Goal: Task Accomplishment & Management: Manage account settings

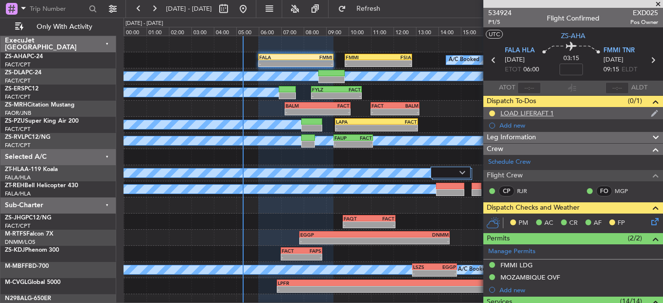
click at [495, 111] on div at bounding box center [492, 113] width 8 height 8
click at [491, 112] on button at bounding box center [492, 113] width 6 height 6
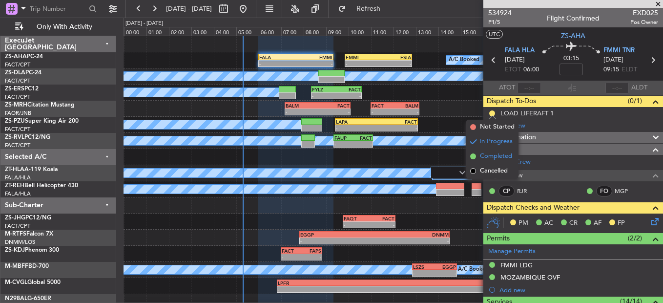
click at [488, 152] on span "Completed" at bounding box center [496, 156] width 32 height 10
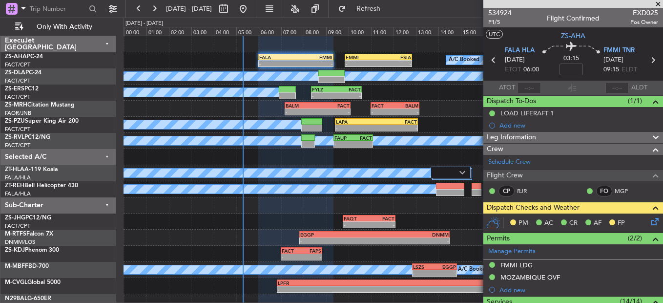
click at [649, 222] on icon at bounding box center [653, 220] width 8 height 8
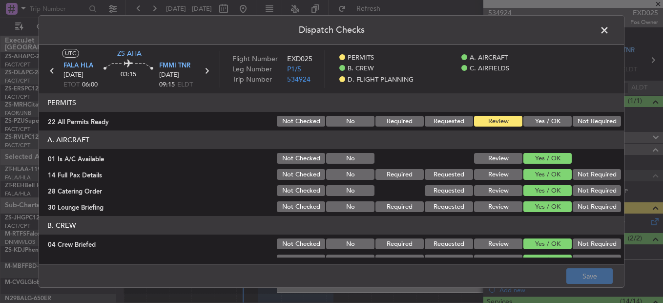
click at [528, 129] on article "PERMITS 22 All Permits Ready Not Checked No Required Requested Review Yes / OK …" at bounding box center [331, 175] width 585 height 164
click at [527, 129] on article "PERMITS 22 All Permits Ready Not Checked No Required Requested Review Yes / OK …" at bounding box center [331, 175] width 585 height 164
click at [526, 124] on button "Yes / OK" at bounding box center [547, 121] width 48 height 11
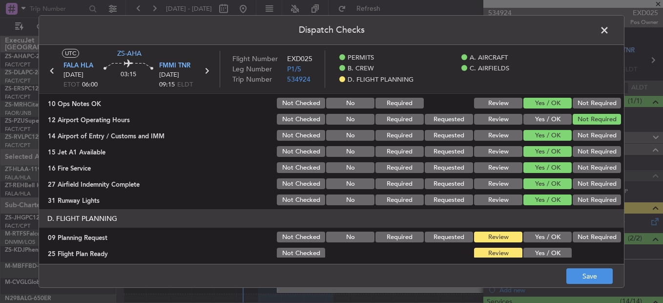
scroll to position [263, 0]
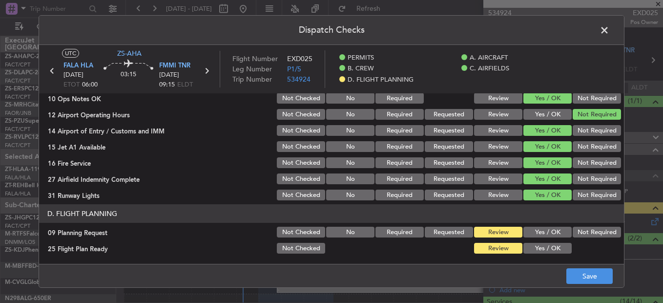
drag, startPoint x: 541, startPoint y: 231, endPoint x: 539, endPoint y: 238, distance: 6.6
click at [541, 234] on button "Yes / OK" at bounding box center [547, 231] width 48 height 11
click at [537, 241] on section "D. FLIGHT PLANNING 09 Planning Request Not Checked No Required Requested Review…" at bounding box center [331, 229] width 585 height 51
drag, startPoint x: 600, startPoint y: 224, endPoint x: 587, endPoint y: 233, distance: 15.6
click at [600, 226] on section "D. FLIGHT PLANNING 09 Planning Request Not Checked No Required Requested Review…" at bounding box center [331, 229] width 585 height 51
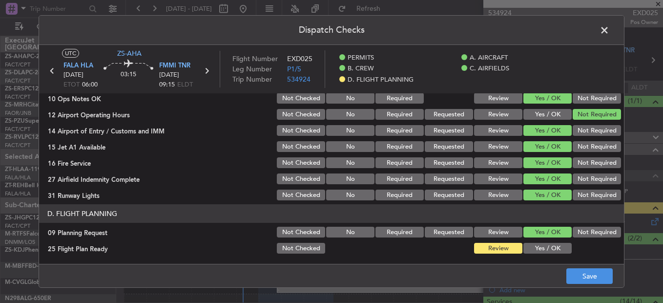
click at [587, 233] on button "Not Required" at bounding box center [596, 231] width 48 height 11
click at [542, 249] on button "Yes / OK" at bounding box center [547, 248] width 48 height 11
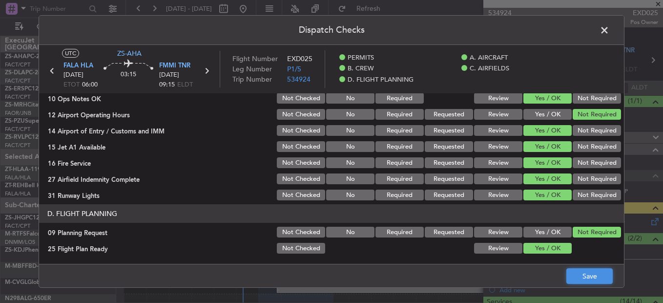
click at [574, 272] on button "Save" at bounding box center [589, 276] width 46 height 16
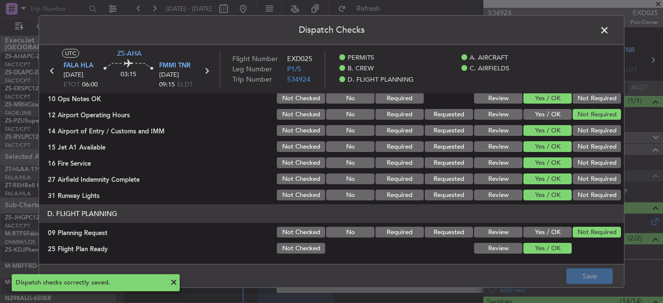
click at [210, 74] on icon at bounding box center [206, 70] width 13 height 13
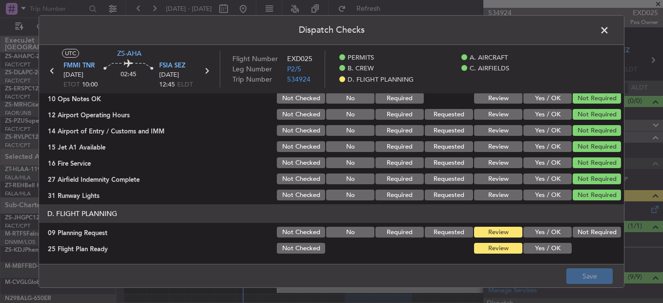
click at [572, 233] on button "Not Required" at bounding box center [596, 231] width 48 height 11
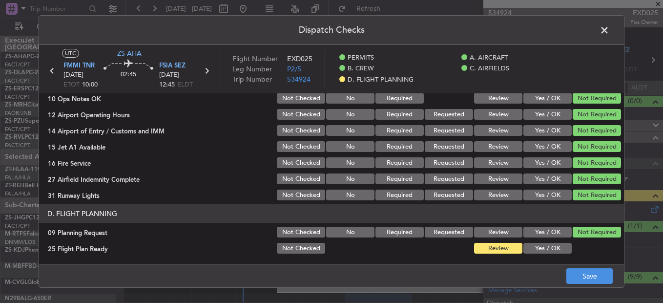
click at [555, 247] on button "Yes / OK" at bounding box center [547, 248] width 48 height 11
click at [583, 275] on button "Save" at bounding box center [589, 276] width 46 height 16
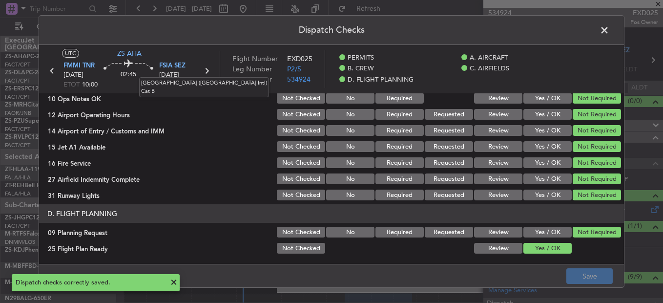
click at [201, 72] on mat-tooltip-component "[GEOGRAPHIC_DATA] ([GEOGRAPHIC_DATA] Intl) Cat B" at bounding box center [203, 87] width 143 height 34
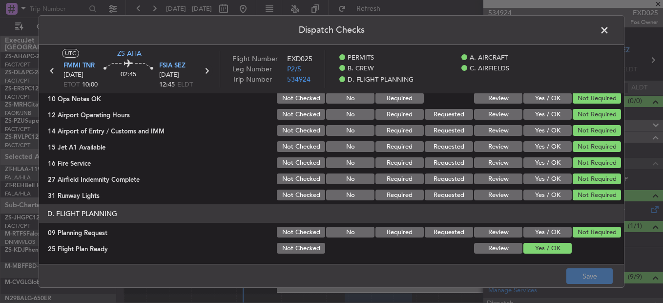
click at [207, 71] on icon at bounding box center [206, 70] width 13 height 13
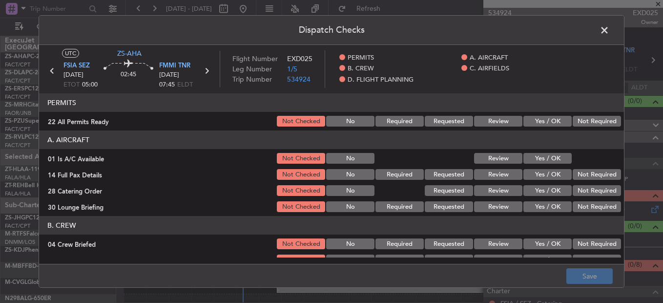
click at [584, 123] on button "Not Required" at bounding box center [596, 121] width 48 height 11
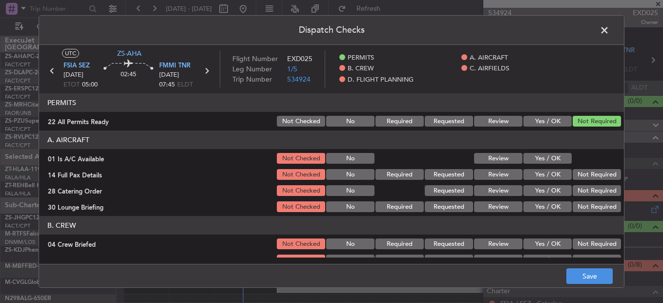
click at [545, 155] on button "Yes / OK" at bounding box center [547, 158] width 48 height 11
click at [547, 164] on div "Yes / OK" at bounding box center [546, 158] width 49 height 14
drag, startPoint x: 584, startPoint y: 174, endPoint x: 586, endPoint y: 180, distance: 6.0
click at [585, 174] on button "Not Required" at bounding box center [596, 174] width 48 height 11
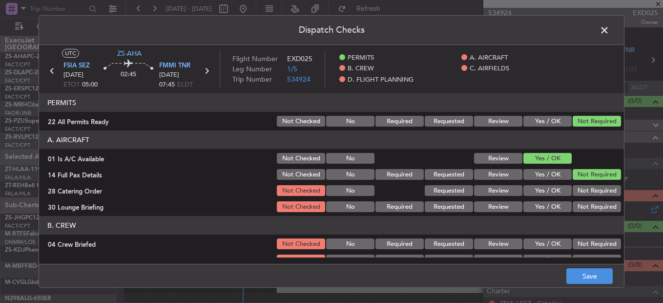
drag, startPoint x: 586, startPoint y: 180, endPoint x: 586, endPoint y: 190, distance: 10.3
click at [586, 182] on section "A. AIRCRAFT 01 Is A/C Available Not Checked No Review Yes / OK 14 Full Pax Deta…" at bounding box center [331, 171] width 585 height 83
click at [586, 192] on button "Not Required" at bounding box center [596, 190] width 48 height 11
click at [587, 198] on section "A. AIRCRAFT 01 Is A/C Available Not Checked No Review Yes / OK 14 Full Pax Deta…" at bounding box center [331, 171] width 585 height 83
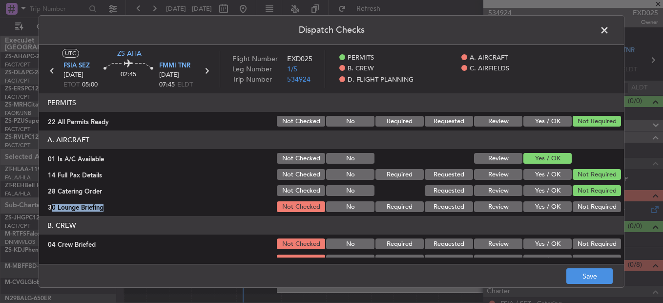
drag, startPoint x: 587, startPoint y: 198, endPoint x: 587, endPoint y: 208, distance: 10.2
click at [587, 208] on button "Not Required" at bounding box center [596, 206] width 48 height 11
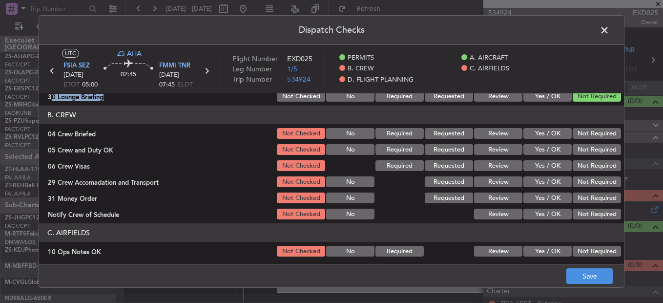
scroll to position [98, 0]
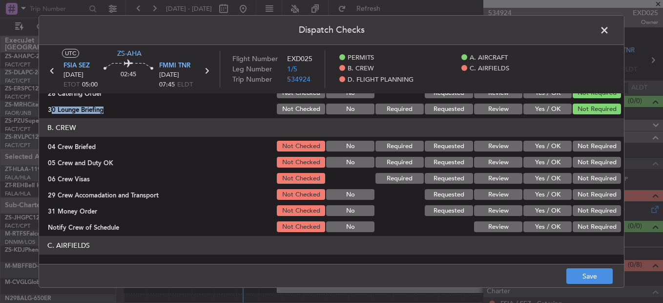
click at [588, 151] on button "Not Required" at bounding box center [596, 146] width 48 height 11
drag, startPoint x: 588, startPoint y: 152, endPoint x: 588, endPoint y: 165, distance: 13.7
click at [588, 164] on section "B. CREW 04 Crew Briefed Not Checked No Required Requested Review Yes / OK Not R…" at bounding box center [331, 175] width 585 height 115
click at [588, 167] on button "Not Required" at bounding box center [596, 162] width 48 height 11
click at [588, 172] on section "B. CREW 04 Crew Briefed Not Checked No Required Requested Review Yes / OK Not R…" at bounding box center [331, 175] width 585 height 115
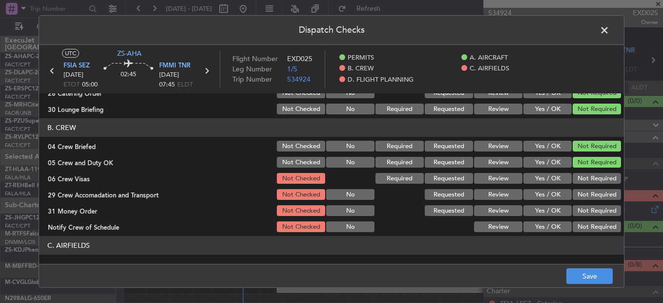
drag, startPoint x: 589, startPoint y: 180, endPoint x: 589, endPoint y: 184, distance: 4.9
click at [589, 184] on div "Not Required" at bounding box center [595, 178] width 49 height 14
click at [589, 186] on section "B. CREW 04 Crew Briefed Not Checked No Required Requested Review Yes / OK Not R…" at bounding box center [331, 175] width 585 height 115
click at [587, 183] on button "Not Required" at bounding box center [596, 178] width 48 height 11
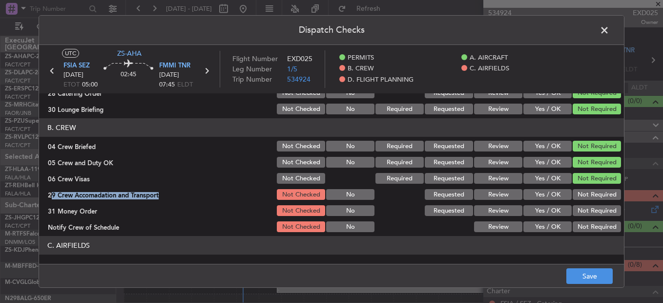
click at [587, 197] on section "B. CREW 04 Crew Briefed Not Checked No Required Requested Review Yes / OK Not R…" at bounding box center [331, 175] width 585 height 115
click at [587, 198] on button "Not Required" at bounding box center [596, 194] width 48 height 11
click at [587, 200] on div "Not Required" at bounding box center [595, 194] width 49 height 14
drag, startPoint x: 587, startPoint y: 200, endPoint x: 585, endPoint y: 219, distance: 19.1
click at [586, 218] on section "B. CREW 04 Crew Briefed Not Checked No Required Requested Review Yes / OK Not R…" at bounding box center [331, 175] width 585 height 115
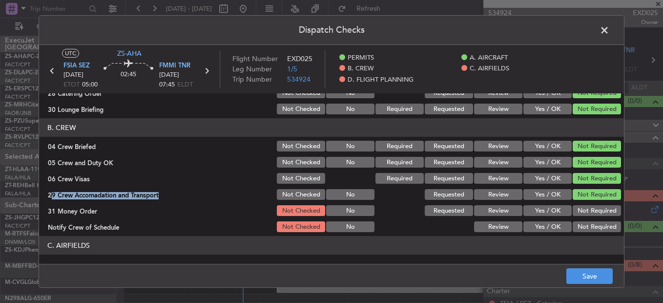
click at [585, 213] on button "Not Required" at bounding box center [596, 210] width 48 height 11
click at [588, 225] on button "Not Required" at bounding box center [596, 226] width 48 height 11
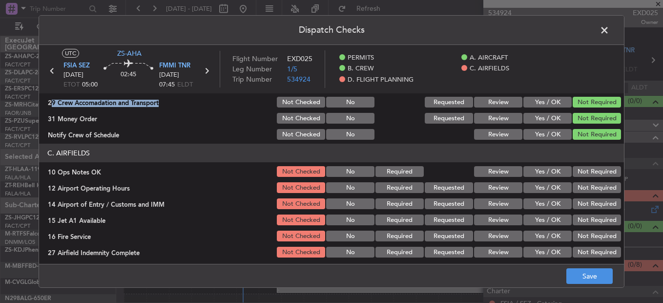
scroll to position [195, 0]
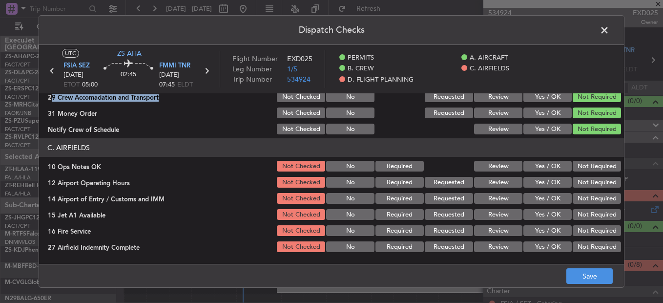
drag, startPoint x: 576, startPoint y: 165, endPoint x: 578, endPoint y: 173, distance: 7.6
click at [577, 166] on button "Not Required" at bounding box center [596, 166] width 48 height 11
click at [579, 182] on button "Not Required" at bounding box center [596, 182] width 48 height 11
click at [580, 184] on button "Not Required" at bounding box center [596, 182] width 48 height 11
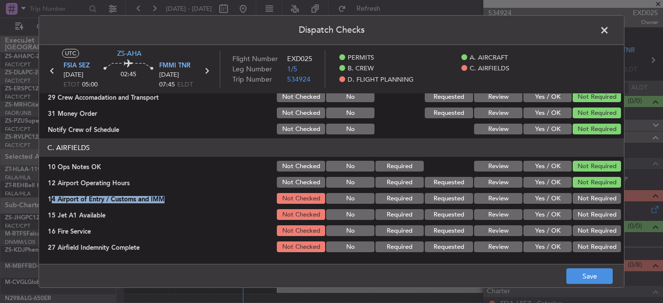
drag, startPoint x: 581, startPoint y: 190, endPoint x: 582, endPoint y: 195, distance: 5.0
click at [582, 194] on section "C. AIRFIELDS 10 Ops Notes OK Not Checked No Required Review Yes / OK Not Requir…" at bounding box center [331, 203] width 585 height 131
click at [580, 222] on section "C. AIRFIELDS 10 Ops Notes OK Not Checked No Required Review Yes / OK Not Requir…" at bounding box center [331, 203] width 585 height 131
click at [577, 202] on button "Not Required" at bounding box center [596, 198] width 48 height 11
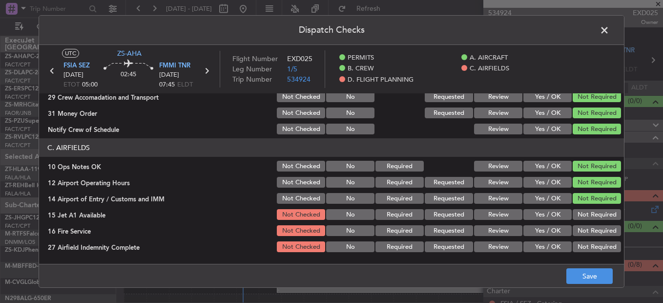
click at [582, 215] on button "Not Required" at bounding box center [596, 214] width 48 height 11
click at [582, 222] on section "C. AIRFIELDS 10 Ops Notes OK Not Checked No Required Review Yes / OK Not Requir…" at bounding box center [331, 203] width 585 height 131
click at [583, 239] on section "C. AIRFIELDS 10 Ops Notes OK Not Checked No Required Review Yes / OK Not Requir…" at bounding box center [331, 203] width 585 height 131
click at [584, 242] on div "Not Required" at bounding box center [595, 247] width 49 height 14
click at [585, 230] on button "Not Required" at bounding box center [596, 230] width 48 height 11
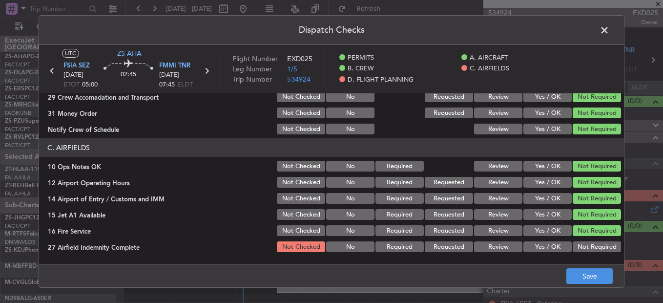
click at [585, 241] on section "C. AIRFIELDS 10 Ops Notes OK Not Checked No Required Review Yes / OK Not Requir…" at bounding box center [331, 203] width 585 height 131
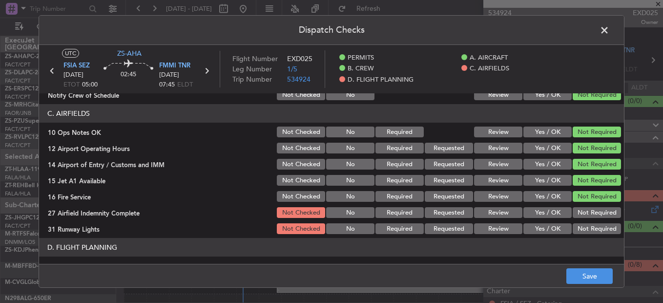
scroll to position [263, 0]
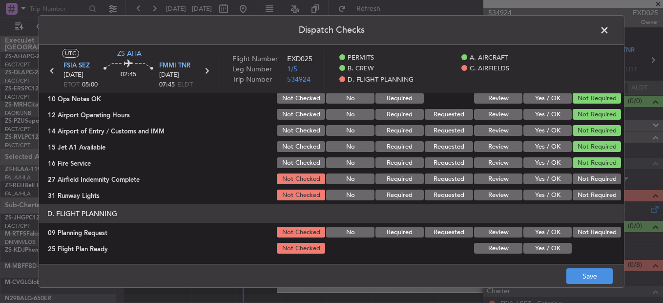
click at [576, 176] on button "Not Required" at bounding box center [596, 178] width 48 height 11
click at [577, 180] on button "Not Required" at bounding box center [596, 178] width 48 height 11
click at [584, 196] on button "Not Required" at bounding box center [596, 194] width 48 height 11
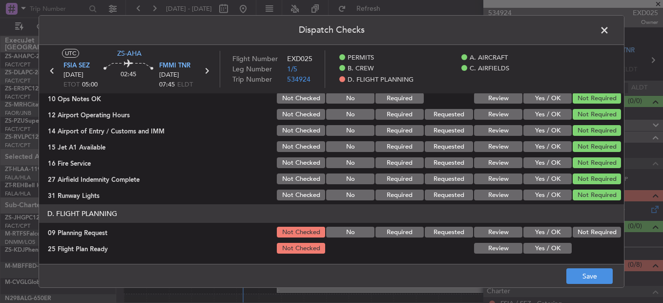
drag, startPoint x: 583, startPoint y: 224, endPoint x: 582, endPoint y: 230, distance: 5.9
click at [583, 226] on section "D. FLIGHT PLANNING 09 Planning Request Not Checked No Required Requested Review…" at bounding box center [331, 229] width 585 height 51
click at [581, 235] on button "Not Required" at bounding box center [596, 231] width 48 height 11
click at [551, 245] on button "Yes / OK" at bounding box center [547, 248] width 48 height 11
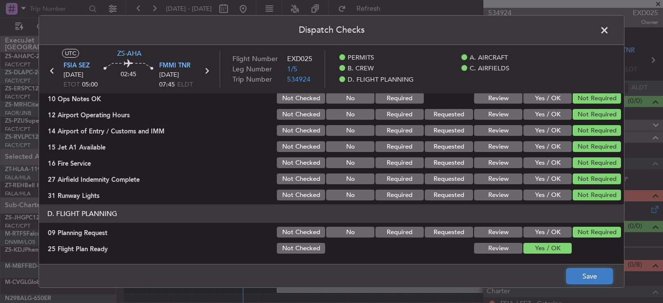
click at [580, 282] on button "Save" at bounding box center [589, 276] width 46 height 16
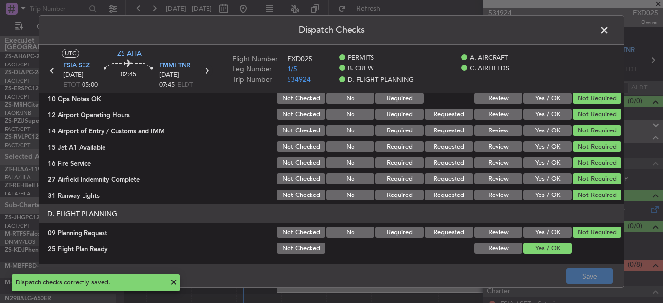
click at [206, 72] on icon at bounding box center [206, 70] width 13 height 13
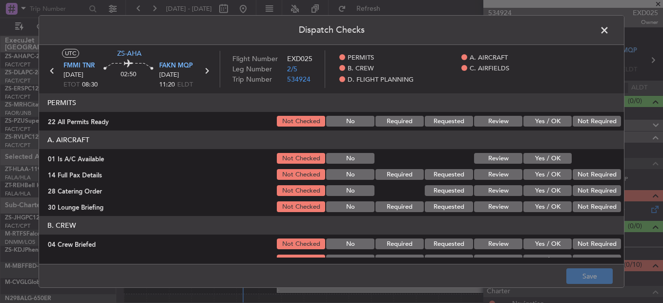
click at [582, 121] on button "Not Required" at bounding box center [596, 121] width 48 height 11
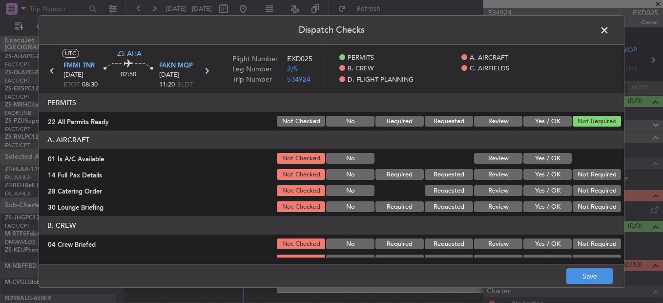
click at [555, 156] on button "Yes / OK" at bounding box center [547, 158] width 48 height 11
click at [592, 182] on section "A. AIRCRAFT 01 Is A/C Available Not Checked No Review Yes / OK 14 Full Pax Deta…" at bounding box center [331, 171] width 585 height 83
click at [593, 185] on button "Not Required" at bounding box center [596, 190] width 48 height 11
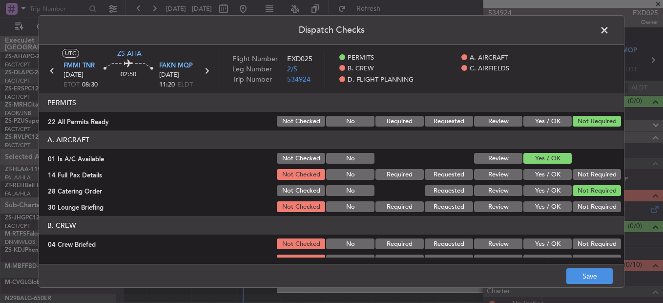
drag, startPoint x: 591, startPoint y: 173, endPoint x: 591, endPoint y: 180, distance: 6.8
click at [591, 176] on button "Not Required" at bounding box center [596, 174] width 48 height 11
click at [592, 205] on button "Not Required" at bounding box center [596, 206] width 48 height 11
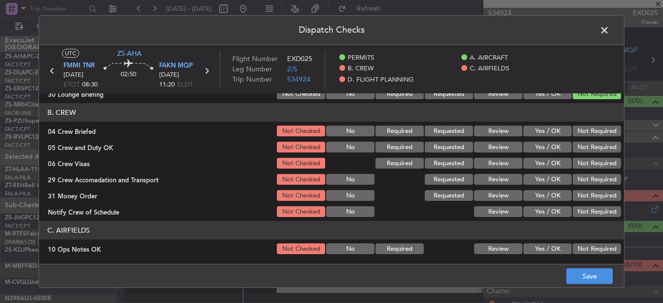
scroll to position [98, 0]
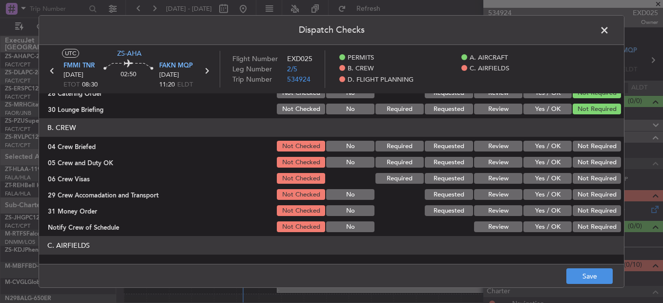
click at [589, 148] on button "Not Required" at bounding box center [596, 146] width 48 height 11
click at [589, 157] on section "B. CREW 04 Crew Briefed Not Checked No Required Requested Review Yes / OK Not R…" at bounding box center [331, 175] width 585 height 115
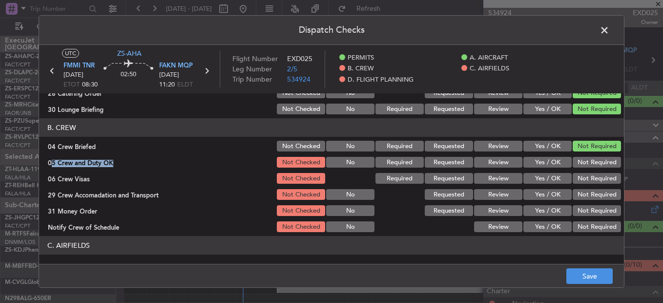
click at [590, 180] on button "Not Required" at bounding box center [596, 178] width 48 height 11
click at [588, 166] on button "Not Required" at bounding box center [596, 162] width 48 height 11
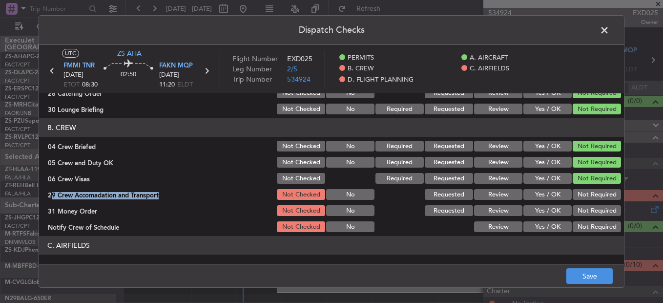
click at [590, 185] on section "B. CREW 04 Crew Briefed Not Checked No Required Requested Review Yes / OK Not R…" at bounding box center [331, 175] width 585 height 115
drag, startPoint x: 590, startPoint y: 185, endPoint x: 589, endPoint y: 201, distance: 15.7
click at [589, 201] on div "Not Required" at bounding box center [595, 194] width 49 height 14
click at [589, 202] on section "B. CREW 04 Crew Briefed Not Checked No Required Requested Review Yes / OK Not R…" at bounding box center [331, 175] width 585 height 115
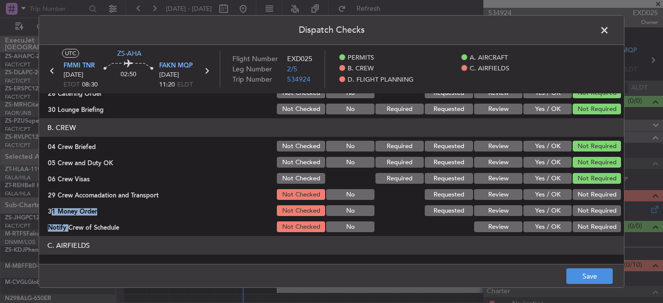
drag, startPoint x: 589, startPoint y: 202, endPoint x: 588, endPoint y: 196, distance: 5.5
click at [588, 196] on button "Not Required" at bounding box center [596, 194] width 48 height 11
click at [590, 214] on button "Not Required" at bounding box center [596, 210] width 48 height 11
click at [588, 215] on button "Not Required" at bounding box center [596, 210] width 48 height 11
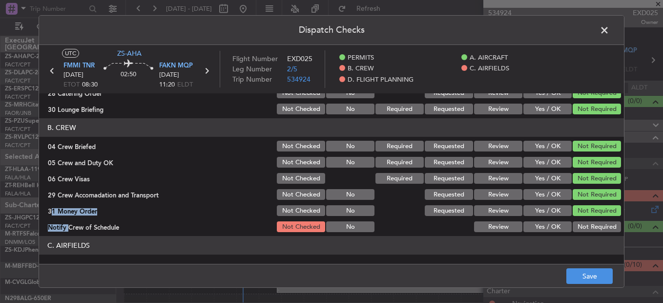
click at [588, 228] on button "Not Required" at bounding box center [596, 226] width 48 height 11
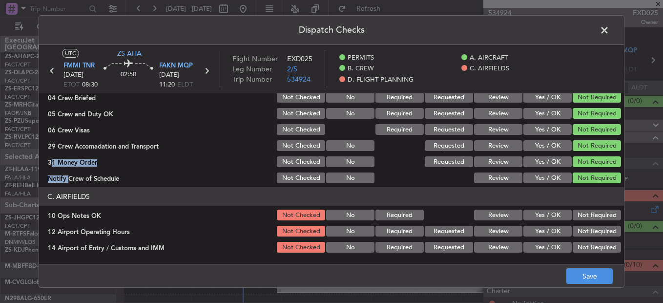
drag, startPoint x: 579, startPoint y: 214, endPoint x: 581, endPoint y: 220, distance: 5.6
click at [579, 215] on button "Not Required" at bounding box center [596, 214] width 48 height 11
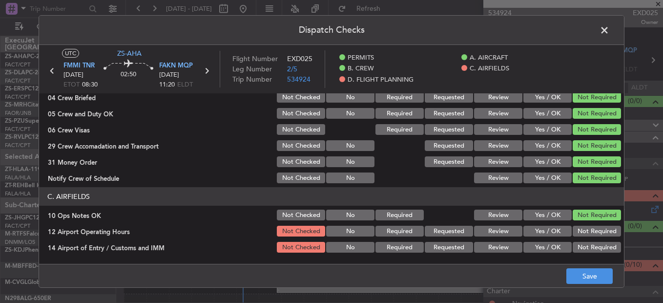
drag, startPoint x: 581, startPoint y: 223, endPoint x: 583, endPoint y: 231, distance: 7.9
click at [582, 225] on section "C. AIRFIELDS 10 Ops Notes OK Not Checked No Required Review Yes / OK Not Requir…" at bounding box center [331, 252] width 585 height 131
drag, startPoint x: 583, startPoint y: 231, endPoint x: 584, endPoint y: 243, distance: 11.3
click at [584, 238] on section "C. AIRFIELDS 10 Ops Notes OK Not Checked No Required Review Yes / OK Not Requir…" at bounding box center [331, 252] width 585 height 131
drag, startPoint x: 584, startPoint y: 243, endPoint x: 585, endPoint y: 248, distance: 5.5
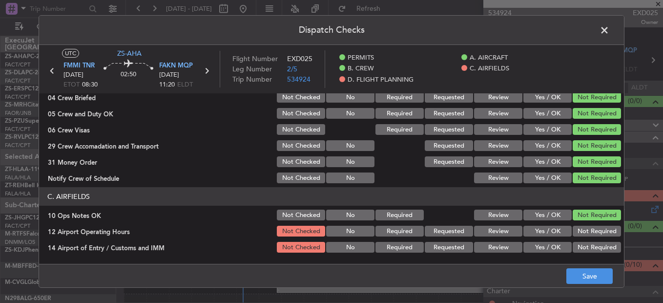
click at [585, 247] on div "Not Required" at bounding box center [595, 247] width 49 height 14
click at [585, 252] on button "Not Required" at bounding box center [596, 247] width 48 height 11
click at [583, 238] on div "Not Required" at bounding box center [595, 231] width 49 height 14
click at [583, 233] on button "Not Required" at bounding box center [596, 230] width 48 height 11
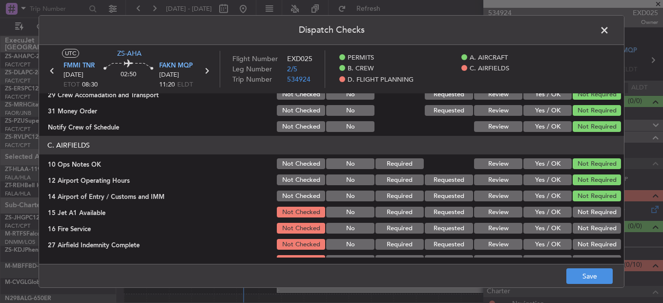
scroll to position [263, 0]
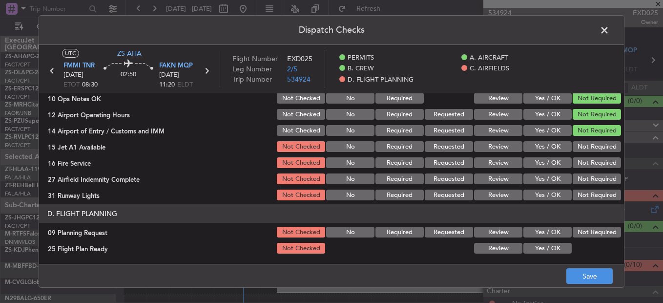
click at [604, 147] on button "Not Required" at bounding box center [596, 146] width 48 height 11
click at [595, 166] on button "Not Required" at bounding box center [596, 162] width 48 height 11
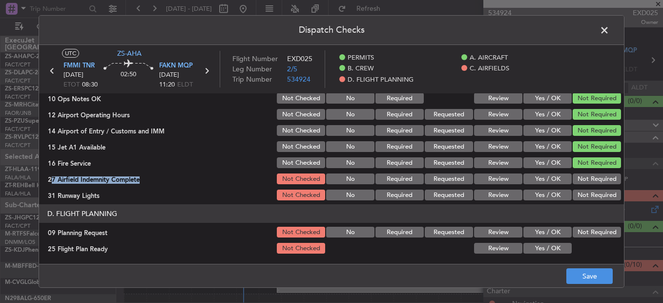
click at [593, 170] on section "C. AIRFIELDS 10 Ops Notes OK Not Checked No Required Review Yes / OK Not Requir…" at bounding box center [331, 135] width 585 height 131
drag, startPoint x: 593, startPoint y: 171, endPoint x: 590, endPoint y: 187, distance: 16.8
click at [590, 187] on section "C. AIRFIELDS 10 Ops Notes OK Not Checked No Required Review Yes / OK Not Requir…" at bounding box center [331, 135] width 585 height 131
click at [590, 190] on button "Not Required" at bounding box center [596, 194] width 48 height 11
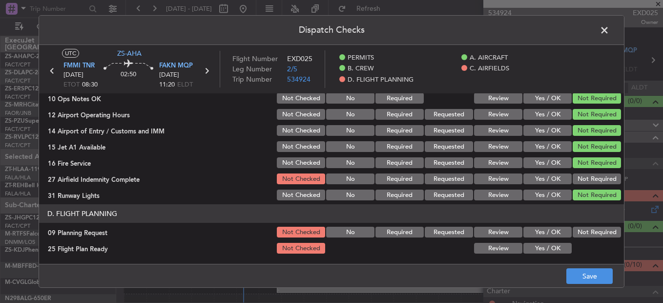
click at [586, 183] on button "Not Required" at bounding box center [596, 178] width 48 height 11
click at [574, 233] on button "Not Required" at bounding box center [596, 231] width 48 height 11
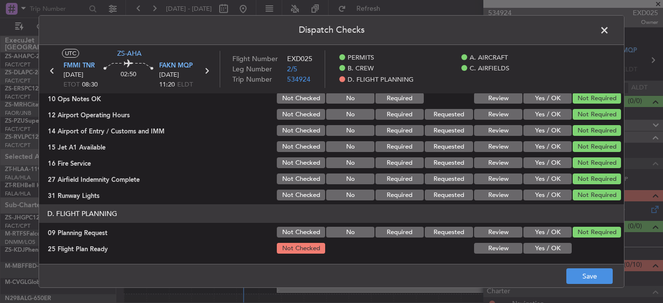
click at [562, 248] on button "Yes / OK" at bounding box center [547, 248] width 48 height 11
click at [590, 277] on button "Save" at bounding box center [589, 276] width 46 height 16
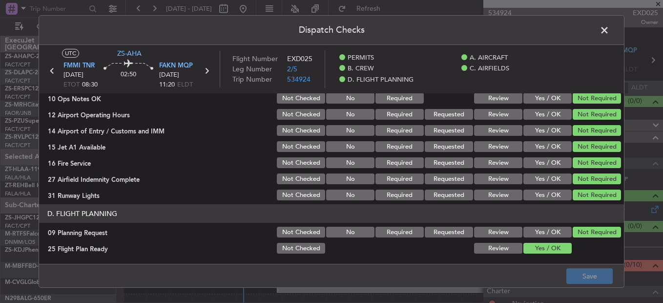
click at [206, 67] on icon at bounding box center [206, 70] width 13 height 13
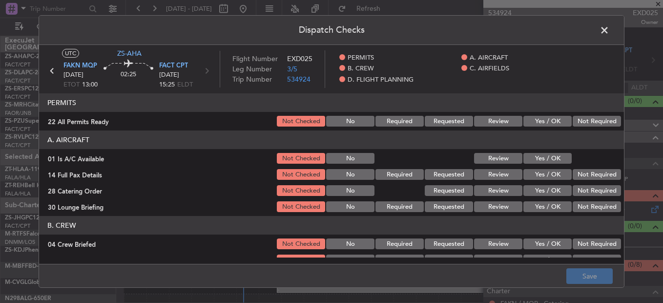
drag, startPoint x: 576, startPoint y: 116, endPoint x: 564, endPoint y: 138, distance: 25.4
click at [578, 122] on button "Not Required" at bounding box center [596, 121] width 48 height 11
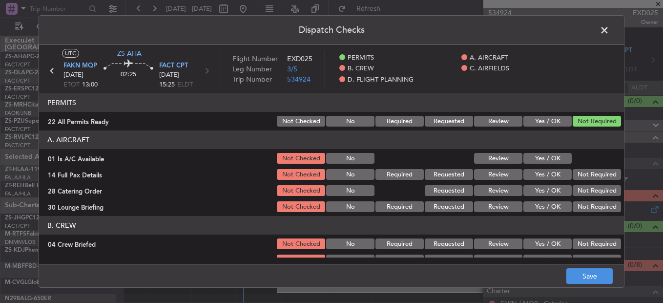
click at [549, 162] on button "Yes / OK" at bounding box center [547, 158] width 48 height 11
click at [549, 165] on div "Yes / OK" at bounding box center [546, 158] width 49 height 14
click at [576, 178] on button "Not Required" at bounding box center [596, 174] width 48 height 11
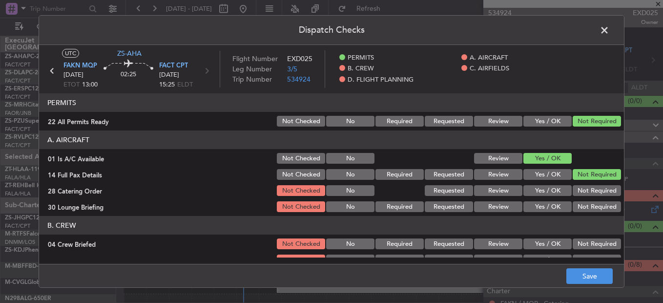
click at [576, 180] on button "Not Required" at bounding box center [596, 174] width 48 height 11
click at [577, 194] on button "Not Required" at bounding box center [596, 190] width 48 height 11
click at [579, 203] on section "A. AIRCRAFT 01 Is A/C Available Not Checked No Review Yes / OK 14 Full Pax Deta…" at bounding box center [331, 171] width 585 height 83
click at [580, 211] on button "Not Required" at bounding box center [596, 206] width 48 height 11
click at [580, 219] on article "PERMITS 22 All Permits Ready Not Checked No Required Requested Review Yes / OK …" at bounding box center [331, 175] width 585 height 164
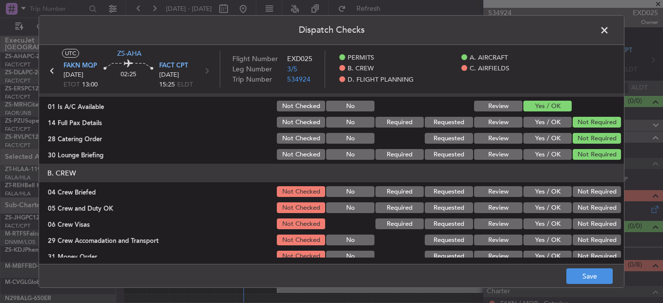
scroll to position [98, 0]
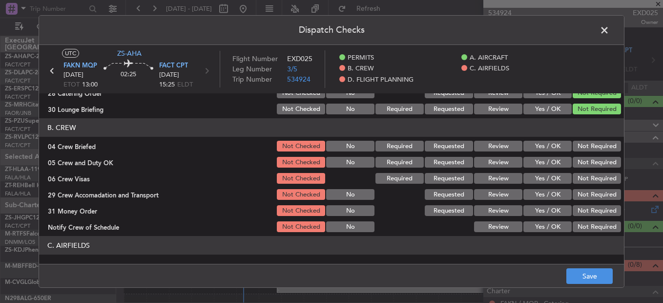
click at [584, 158] on section "B. CREW 04 Crew Briefed Not Checked No Required Requested Review Yes / OK Not R…" at bounding box center [331, 175] width 585 height 115
drag, startPoint x: 583, startPoint y: 165, endPoint x: 583, endPoint y: 175, distance: 9.8
click at [583, 166] on button "Not Required" at bounding box center [596, 162] width 48 height 11
click at [583, 175] on button "Not Required" at bounding box center [596, 178] width 48 height 11
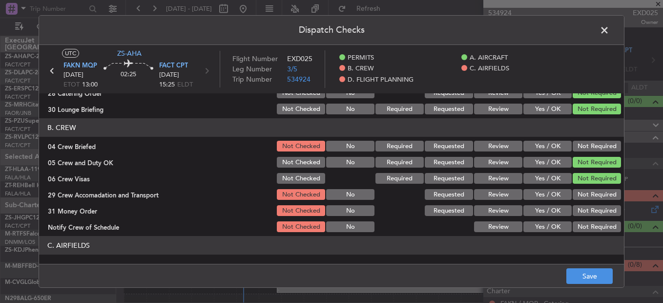
click at [583, 186] on section "B. CREW 04 Crew Briefed Not Checked No Required Requested Review Yes / OK Not R…" at bounding box center [331, 175] width 585 height 115
click at [580, 151] on button "Not Required" at bounding box center [596, 146] width 48 height 11
click at [587, 213] on button "Not Required" at bounding box center [596, 210] width 48 height 11
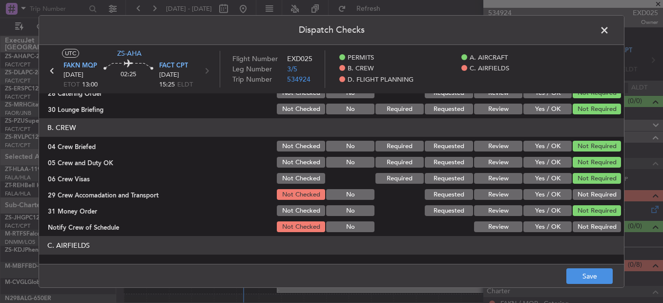
click at [586, 200] on button "Not Required" at bounding box center [596, 194] width 48 height 11
click at [586, 238] on header "C. AIRFIELDS" at bounding box center [331, 245] width 585 height 19
drag, startPoint x: 584, startPoint y: 231, endPoint x: 584, endPoint y: 226, distance: 4.9
click at [584, 232] on div "Not Required" at bounding box center [595, 227] width 49 height 14
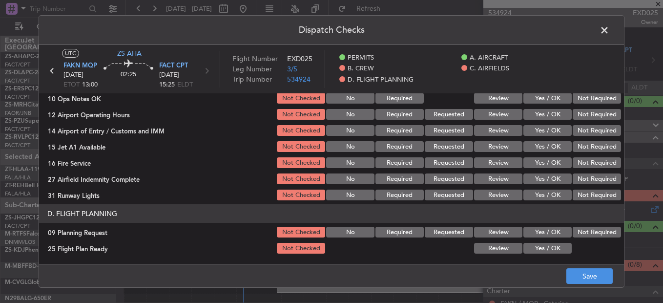
scroll to position [117, 0]
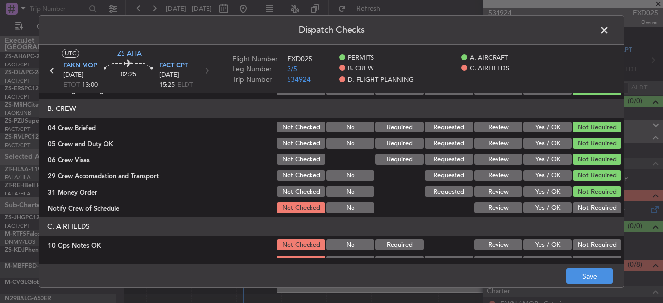
click at [585, 209] on button "Not Required" at bounding box center [596, 207] width 48 height 11
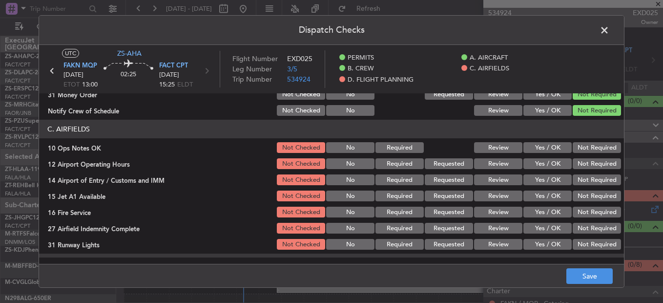
scroll to position [214, 0]
drag, startPoint x: 581, startPoint y: 150, endPoint x: 581, endPoint y: 158, distance: 7.8
click at [581, 151] on button "Not Required" at bounding box center [596, 147] width 48 height 11
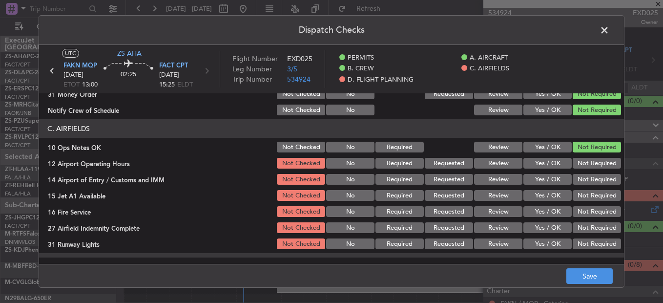
click at [581, 166] on button "Not Required" at bounding box center [596, 163] width 48 height 11
click at [581, 174] on section "C. AIRFIELDS 10 Ops Notes OK Not Checked No Required Review Yes / OK Not Requir…" at bounding box center [331, 184] width 585 height 131
click at [581, 178] on button "Not Required" at bounding box center [596, 179] width 48 height 11
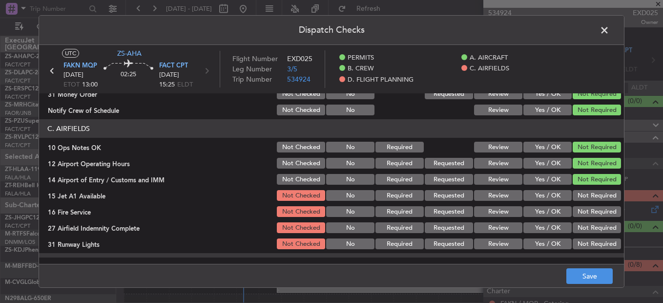
click at [582, 189] on section "C. AIRFIELDS 10 Ops Notes OK Not Checked No Required Review Yes / OK Not Requir…" at bounding box center [331, 184] width 585 height 131
click at [582, 191] on button "Not Required" at bounding box center [596, 195] width 48 height 11
click at [580, 194] on button "Not Required" at bounding box center [596, 195] width 48 height 11
click at [582, 206] on section "C. AIRFIELDS 10 Ops Notes OK Not Checked No Required Review Yes / OK Not Requir…" at bounding box center [331, 184] width 585 height 131
click at [582, 206] on button "Not Required" at bounding box center [596, 211] width 48 height 11
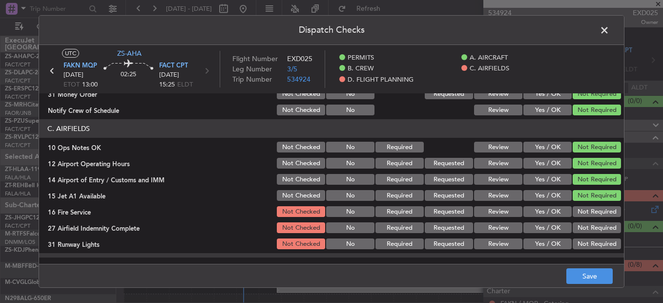
drag, startPoint x: 583, startPoint y: 212, endPoint x: 583, endPoint y: 218, distance: 5.9
click at [583, 216] on button "Not Required" at bounding box center [596, 211] width 48 height 11
drag, startPoint x: 583, startPoint y: 221, endPoint x: 582, endPoint y: 227, distance: 5.9
click at [583, 224] on div "Not Required" at bounding box center [595, 228] width 49 height 14
drag, startPoint x: 582, startPoint y: 227, endPoint x: 582, endPoint y: 234, distance: 6.8
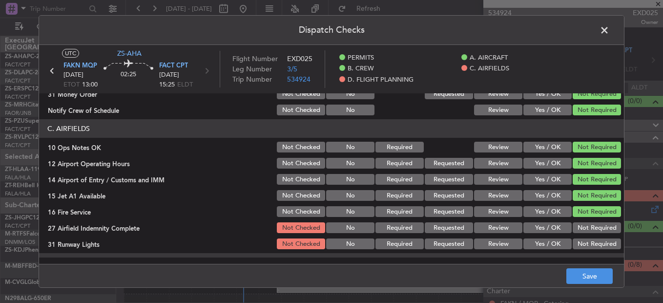
click at [582, 228] on button "Not Required" at bounding box center [596, 227] width 48 height 11
click at [582, 236] on section "C. AIRFIELDS 10 Ops Notes OK Not Checked No Required Review Yes / OK Not Requir…" at bounding box center [331, 184] width 585 height 131
click at [581, 243] on button "Not Required" at bounding box center [596, 243] width 48 height 11
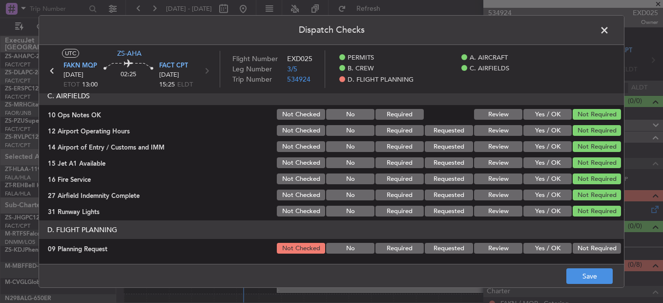
scroll to position [263, 0]
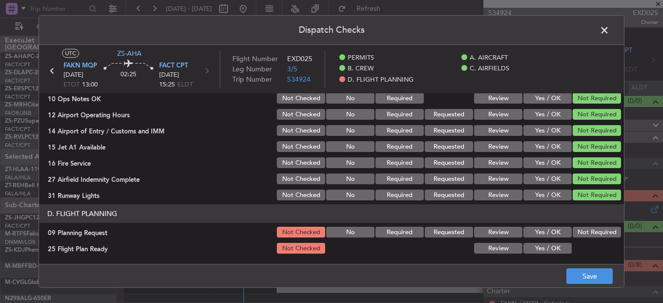
click at [585, 231] on button "Not Required" at bounding box center [596, 231] width 48 height 11
click at [558, 246] on button "Yes / OK" at bounding box center [547, 248] width 48 height 11
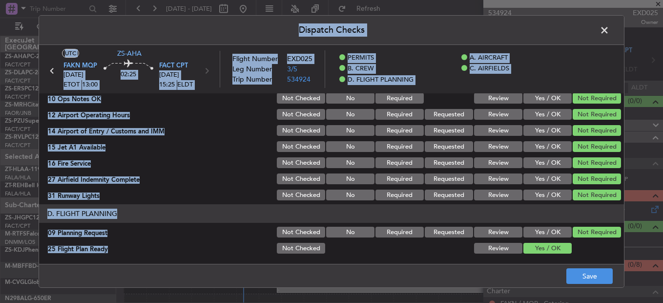
click at [579, 289] on div "Dispatch Checks UTC ZS-AHA FAKN MQP 19/08/2025 ETOT 13:00 02:25 FACT CPT 19/08/…" at bounding box center [331, 151] width 663 height 303
click at [580, 277] on button "Save" at bounding box center [589, 276] width 46 height 16
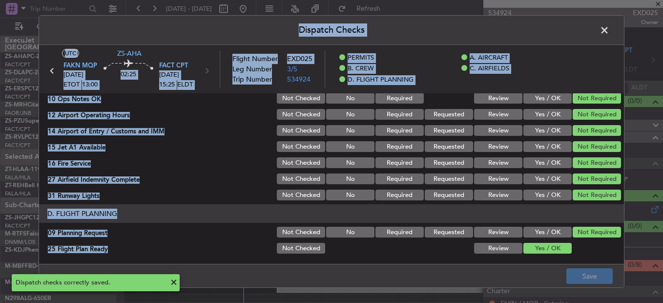
click at [609, 34] on span at bounding box center [609, 33] width 0 height 20
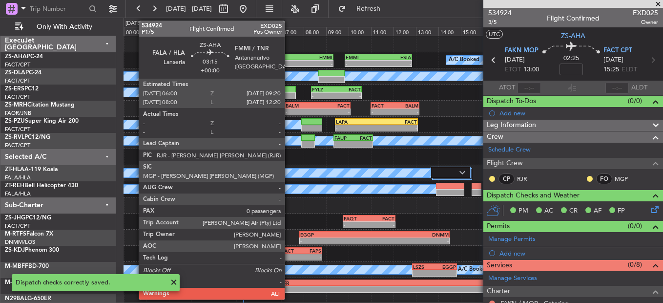
click at [289, 59] on div "FALA" at bounding box center [277, 57] width 37 height 6
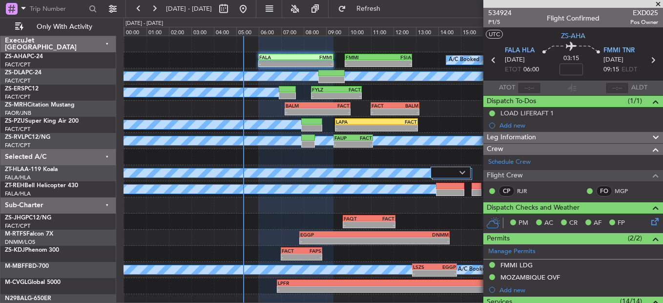
click at [367, 124] on div "LAPA 09:25 Z FACT 13:05 Z" at bounding box center [376, 121] width 82 height 7
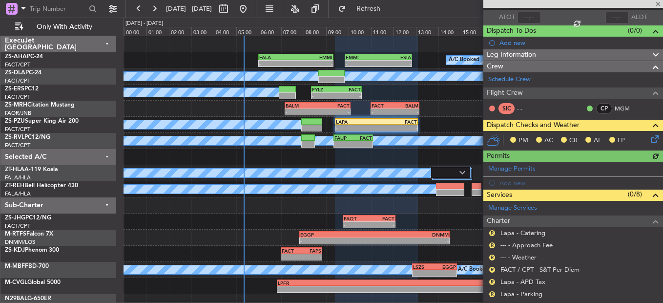
scroll to position [160, 0]
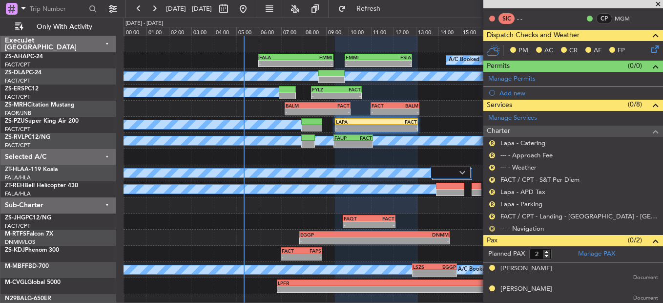
click at [489, 226] on div "R" at bounding box center [492, 228] width 8 height 8
click at [490, 225] on button "R" at bounding box center [492, 228] width 6 height 6
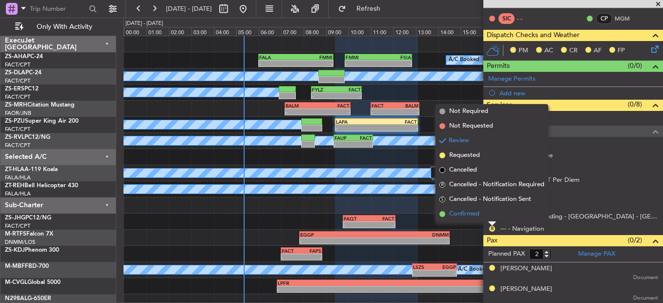
click at [490, 217] on li "Confirmed" at bounding box center [491, 213] width 113 height 15
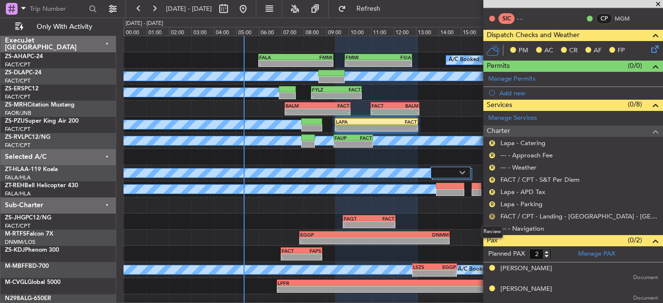
click at [489, 215] on button "R" at bounding box center [492, 216] width 6 height 6
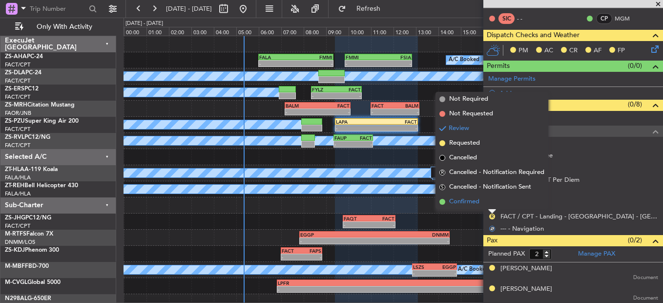
click at [491, 201] on li "Confirmed" at bounding box center [491, 201] width 113 height 15
click at [491, 201] on button "R" at bounding box center [492, 204] width 6 height 6
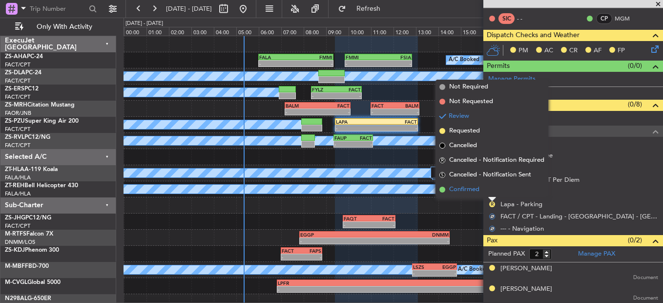
click at [492, 185] on li "Confirmed" at bounding box center [491, 189] width 113 height 15
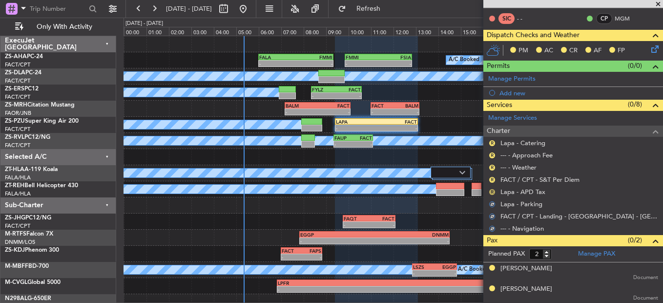
click at [493, 193] on button "R" at bounding box center [492, 192] width 6 height 6
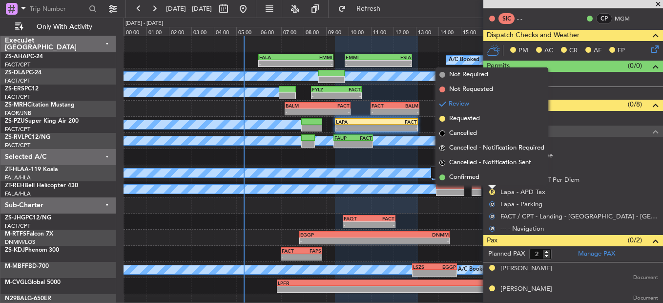
click at [492, 183] on li "Confirmed" at bounding box center [491, 177] width 113 height 15
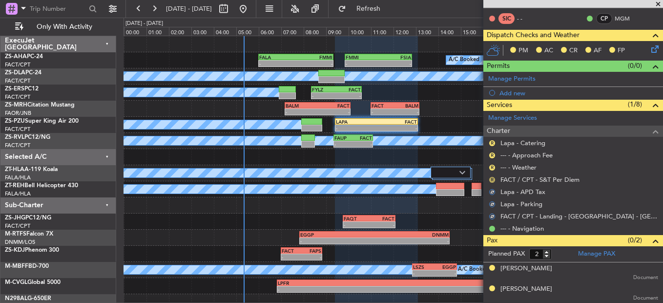
click at [492, 181] on button "R" at bounding box center [492, 180] width 6 height 6
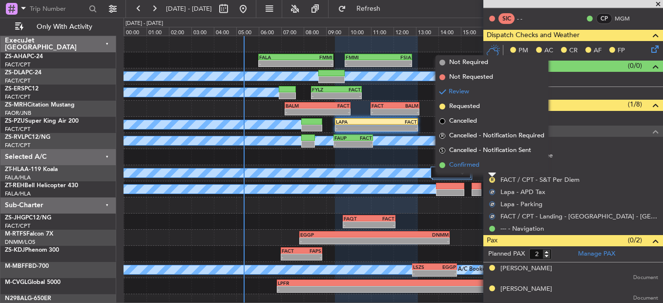
click at [492, 164] on li "Confirmed" at bounding box center [491, 165] width 113 height 15
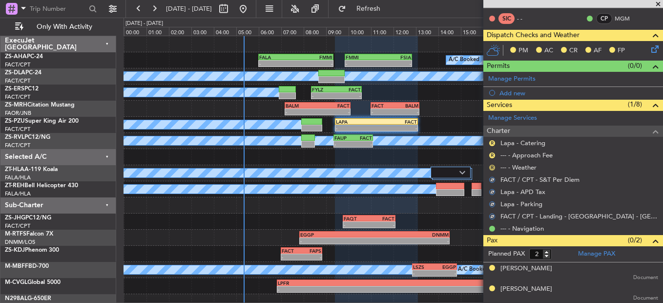
click at [492, 166] on button "R" at bounding box center [492, 167] width 6 height 6
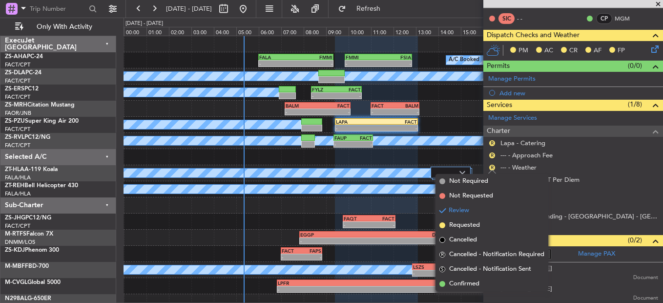
drag, startPoint x: 473, startPoint y: 287, endPoint x: 522, endPoint y: 264, distance: 54.6
click at [472, 288] on li "Confirmed" at bounding box center [491, 283] width 113 height 15
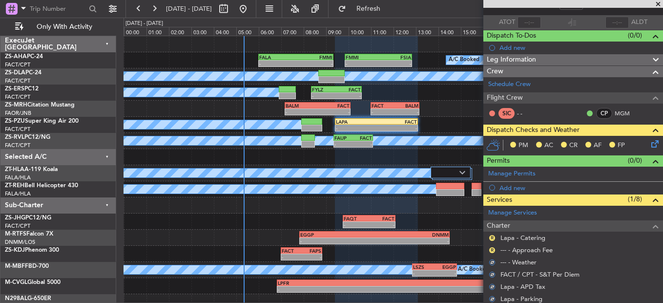
scroll to position [62, 0]
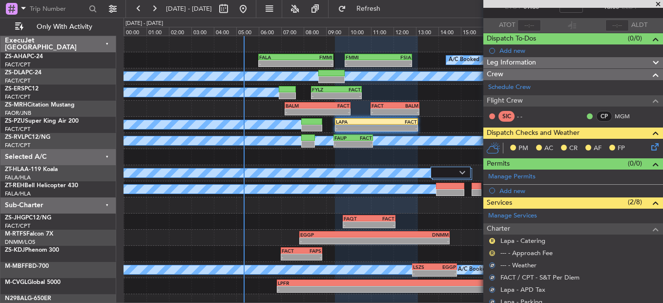
click at [489, 254] on button "R" at bounding box center [492, 253] width 6 height 6
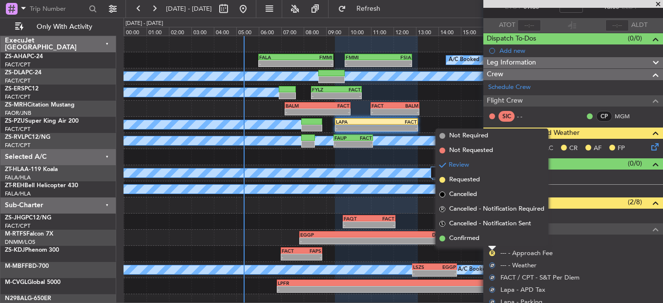
click at [493, 243] on li "Confirmed" at bounding box center [491, 238] width 113 height 15
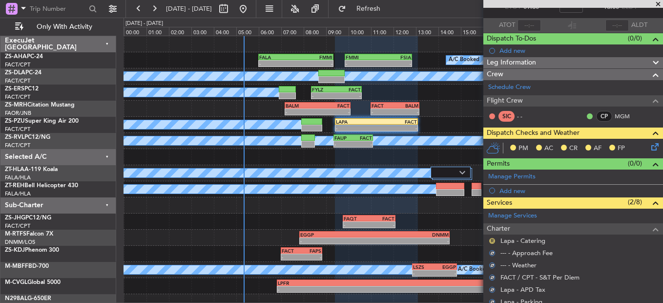
click at [493, 239] on button "R" at bounding box center [492, 241] width 6 height 6
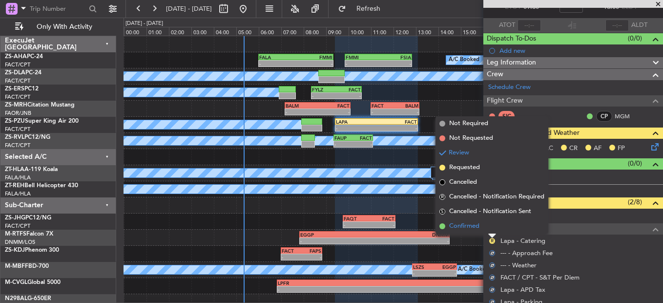
click at [493, 226] on li "Confirmed" at bounding box center [491, 226] width 113 height 15
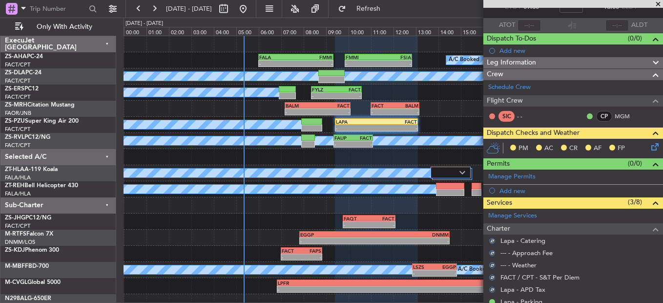
click at [650, 148] on icon at bounding box center [653, 145] width 8 height 8
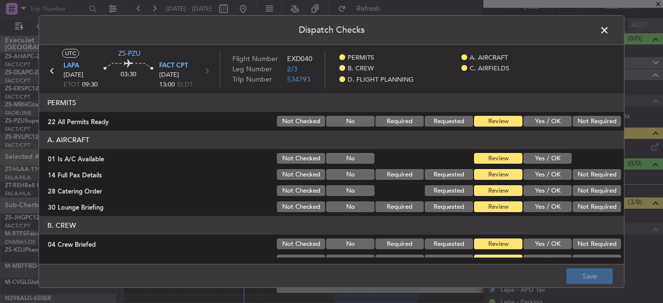
click at [588, 121] on button "Not Required" at bounding box center [596, 121] width 48 height 11
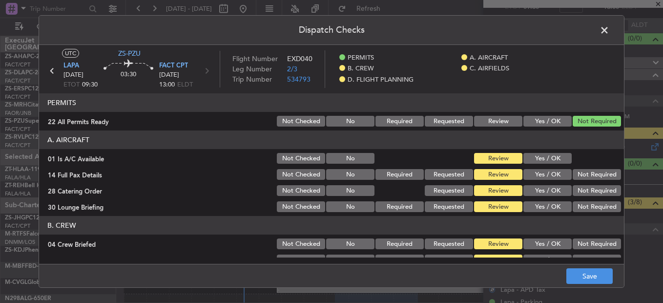
click at [543, 159] on button "Yes / OK" at bounding box center [547, 158] width 48 height 11
click at [558, 163] on button "Yes / OK" at bounding box center [547, 158] width 48 height 11
click at [569, 166] on section "A. AIRCRAFT 01 Is A/C Available Not Checked No Review Yes / OK 14 Full Pax Deta…" at bounding box center [331, 171] width 585 height 83
drag, startPoint x: 570, startPoint y: 167, endPoint x: 580, endPoint y: 183, distance: 18.4
click at [580, 183] on section "A. AIRCRAFT 01 Is A/C Available Not Checked No Review Yes / OK 14 Full Pax Deta…" at bounding box center [331, 171] width 585 height 83
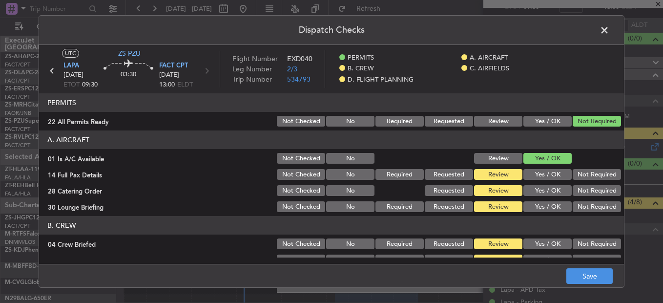
drag, startPoint x: 578, startPoint y: 176, endPoint x: 579, endPoint y: 190, distance: 13.7
click at [578, 178] on button "Not Required" at bounding box center [596, 174] width 48 height 11
drag, startPoint x: 579, startPoint y: 190, endPoint x: 579, endPoint y: 197, distance: 7.3
click at [579, 197] on div "Not Required" at bounding box center [595, 190] width 49 height 14
drag, startPoint x: 579, startPoint y: 197, endPoint x: 579, endPoint y: 203, distance: 5.9
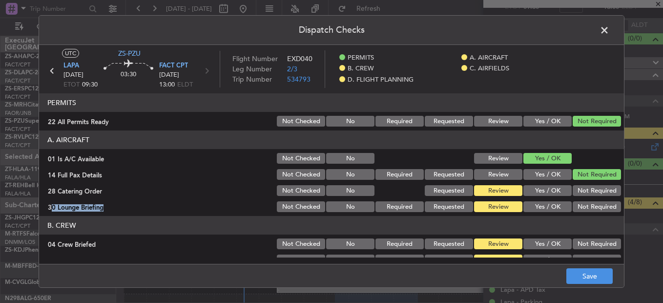
click at [579, 203] on section "A. AIRCRAFT 01 Is A/C Available Not Checked No Review Yes / OK 14 Full Pax Deta…" at bounding box center [331, 171] width 585 height 83
drag, startPoint x: 579, startPoint y: 203, endPoint x: 576, endPoint y: 194, distance: 9.1
click at [576, 190] on button "Not Required" at bounding box center [596, 190] width 48 height 11
click at [576, 212] on div "Not Required" at bounding box center [595, 207] width 49 height 14
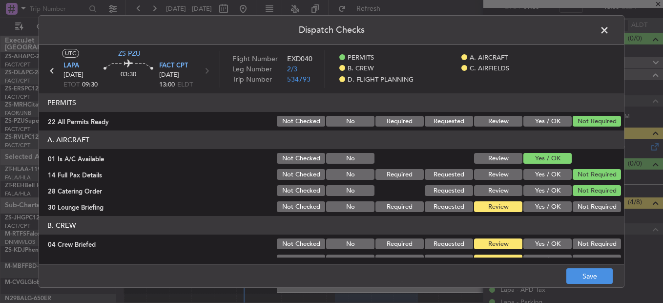
click at [575, 203] on button "Not Required" at bounding box center [596, 206] width 48 height 11
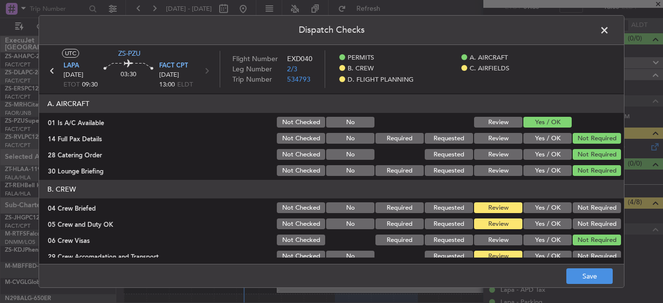
scroll to position [49, 0]
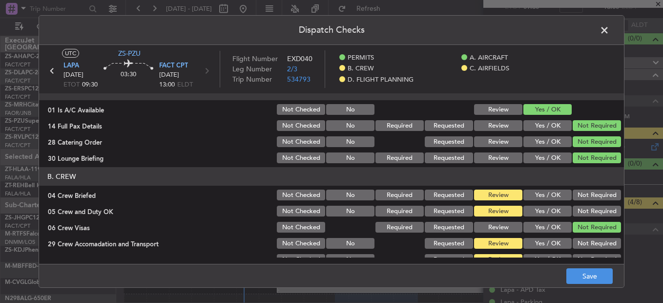
click at [580, 198] on button "Not Required" at bounding box center [596, 194] width 48 height 11
click at [580, 206] on button "Not Required" at bounding box center [596, 210] width 48 height 11
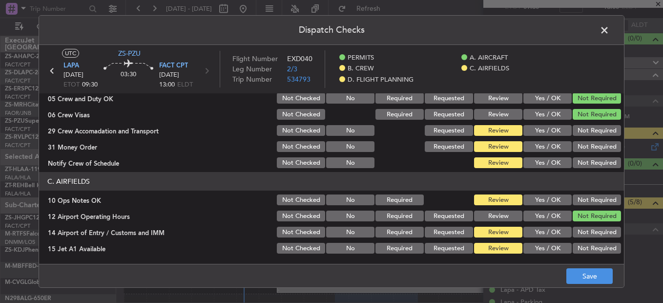
scroll to position [146, 0]
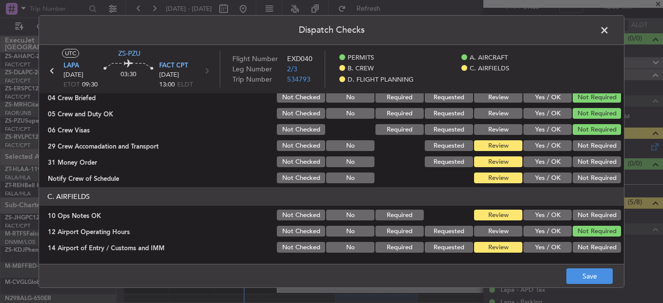
click at [593, 145] on button "Not Required" at bounding box center [596, 145] width 48 height 11
click at [591, 164] on button "Not Required" at bounding box center [596, 161] width 48 height 11
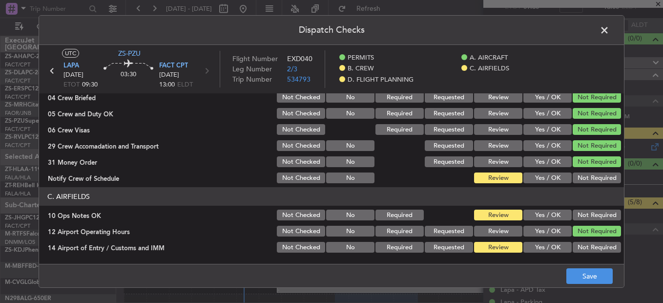
click at [591, 178] on button "Not Required" at bounding box center [596, 177] width 48 height 11
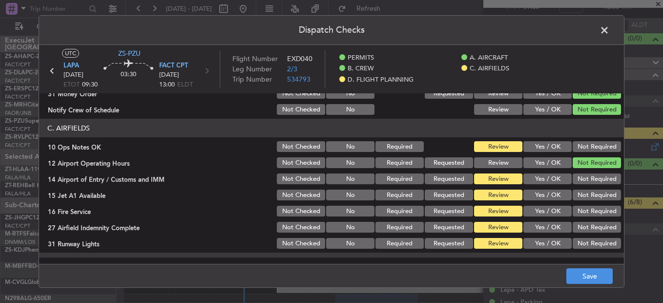
scroll to position [165, 0]
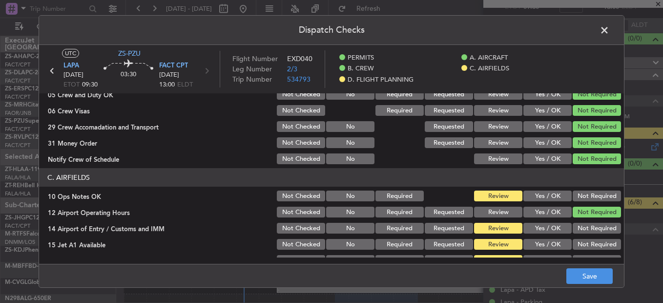
click at [587, 197] on button "Not Required" at bounding box center [596, 195] width 48 height 11
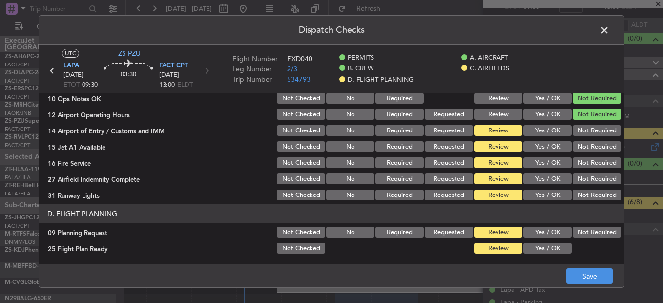
click at [591, 129] on button "Not Required" at bounding box center [596, 130] width 48 height 11
click at [591, 138] on section "C. AIRFIELDS 10 Ops Notes OK Not Checked No Required Review Yes / OK Not Requir…" at bounding box center [331, 135] width 585 height 131
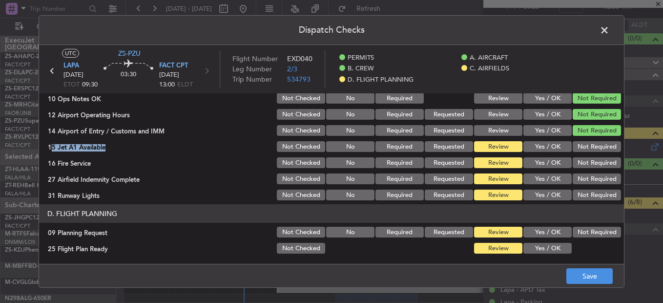
click at [591, 150] on button "Not Required" at bounding box center [596, 146] width 48 height 11
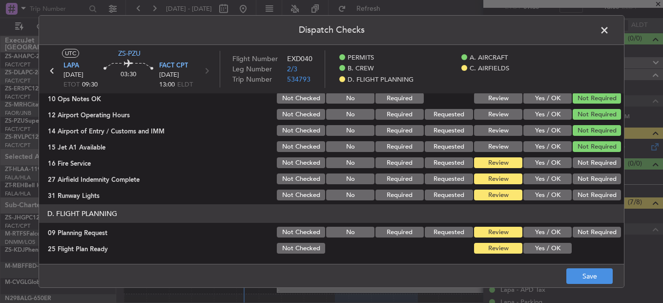
click at [592, 172] on section "C. AIRFIELDS 10 Ops Notes OK Not Checked No Required Review Yes / OK Not Requir…" at bounding box center [331, 135] width 585 height 131
click at [589, 168] on div "Not Required" at bounding box center [595, 163] width 49 height 14
click at [592, 182] on button "Not Required" at bounding box center [596, 178] width 48 height 11
click at [589, 165] on button "Not Required" at bounding box center [596, 162] width 48 height 11
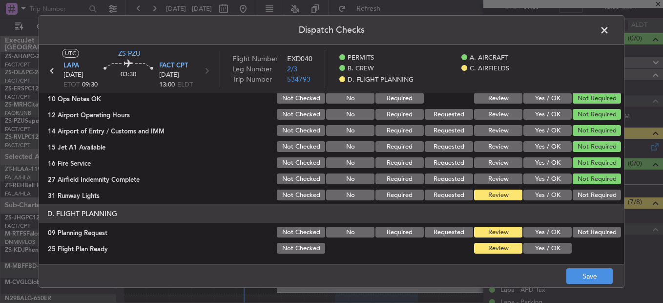
click at [591, 198] on button "Not Required" at bounding box center [596, 194] width 48 height 11
click at [583, 225] on section "D. FLIGHT PLANNING 09 Planning Request Not Checked No Required Requested Review…" at bounding box center [331, 229] width 585 height 51
click at [583, 232] on button "Not Required" at bounding box center [596, 231] width 48 height 11
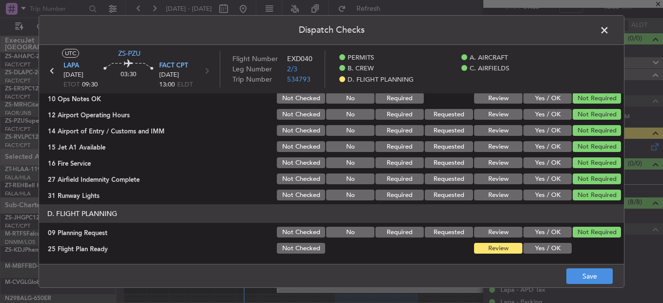
click at [540, 249] on button "Yes / OK" at bounding box center [547, 248] width 48 height 11
drag, startPoint x: 557, startPoint y: 262, endPoint x: 575, endPoint y: 273, distance: 21.3
click at [559, 263] on main "UTC ZS-PZU LAPA 17/08/2025 ETOT 09:30 03:30 FACT CPT 17/08/2025 13:00 ELDT Flig…" at bounding box center [331, 156] width 585 height 223
click at [578, 275] on button "Save" at bounding box center [589, 276] width 46 height 16
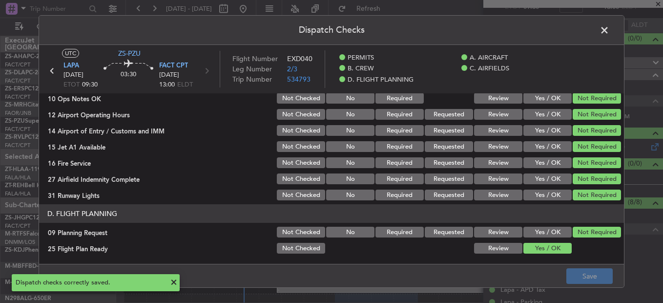
click at [609, 34] on span at bounding box center [609, 33] width 0 height 20
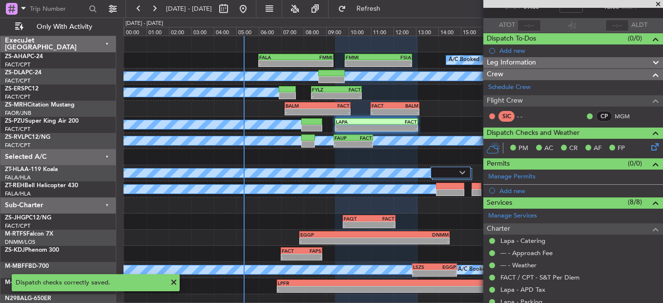
click at [658, 4] on span at bounding box center [658, 4] width 10 height 9
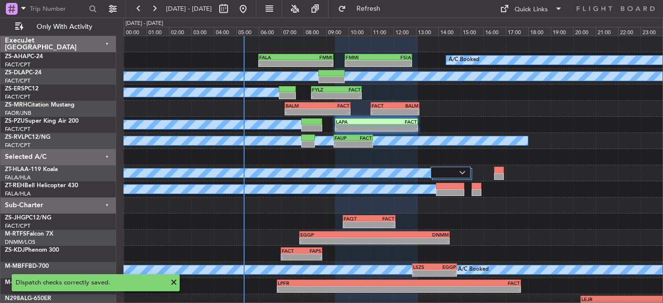
type input "0"
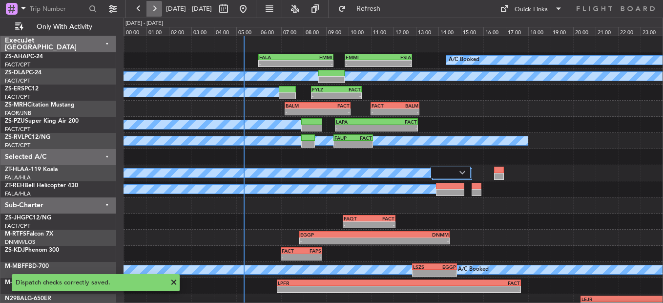
click at [158, 10] on button at bounding box center [154, 9] width 16 height 16
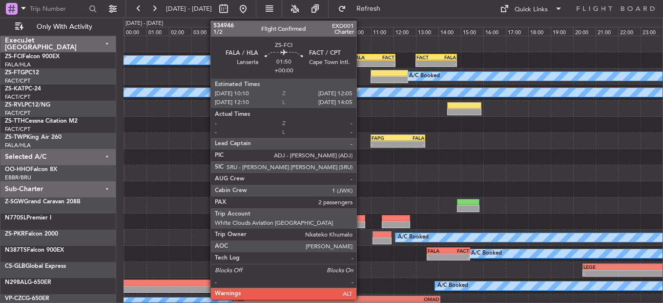
click at [363, 58] on div "FALA" at bounding box center [363, 57] width 20 height 6
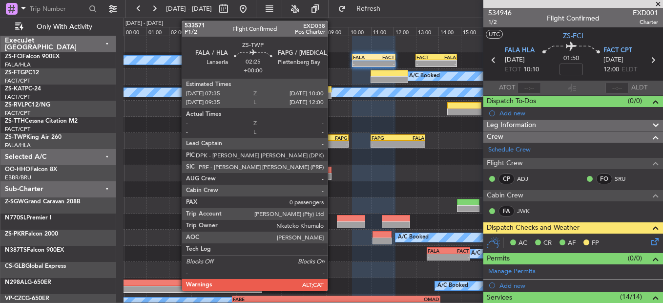
click at [332, 140] on div "FAPG" at bounding box center [334, 138] width 26 height 6
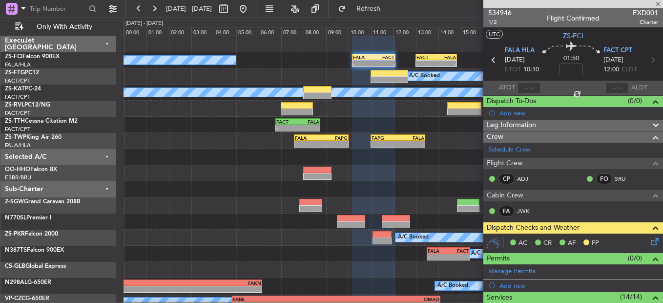
type input "0"
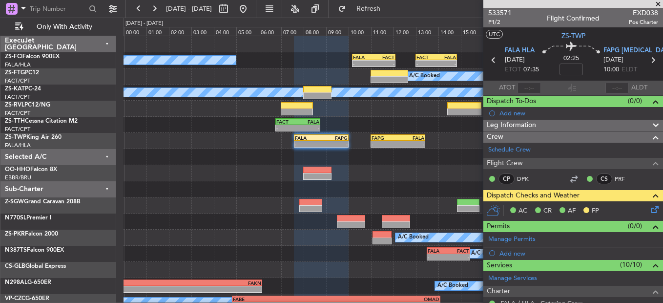
click at [658, 5] on span at bounding box center [658, 4] width 10 height 9
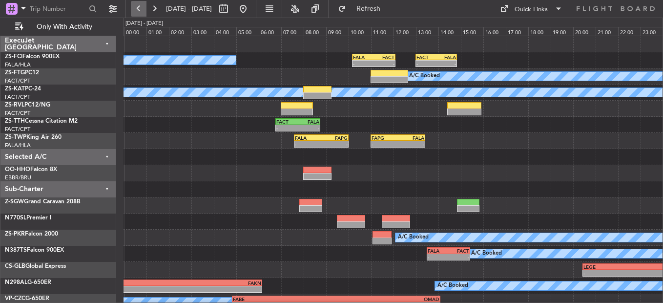
click at [133, 10] on button at bounding box center [139, 9] width 16 height 16
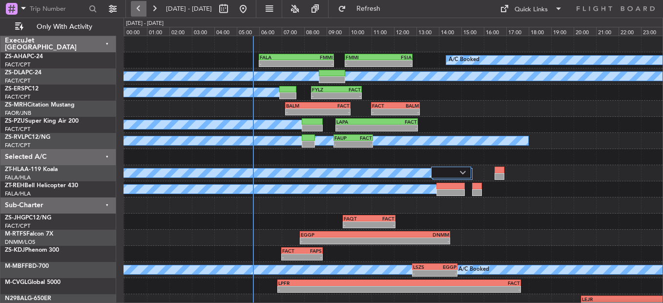
click at [138, 10] on button at bounding box center [139, 9] width 16 height 16
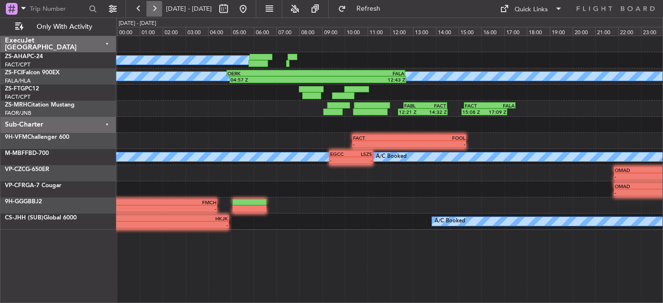
click at [157, 10] on button at bounding box center [154, 9] width 16 height 16
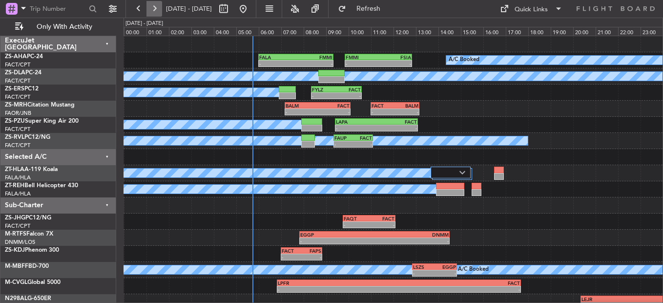
click at [156, 10] on button at bounding box center [154, 9] width 16 height 16
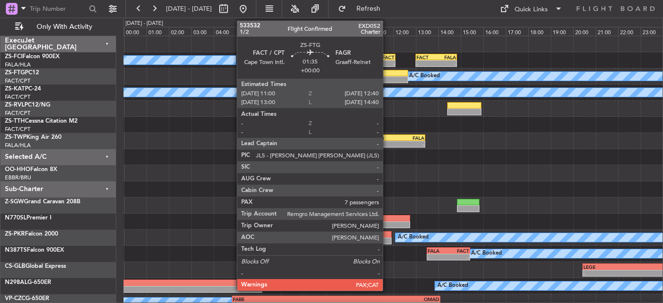
click at [387, 78] on div at bounding box center [389, 79] width 38 height 7
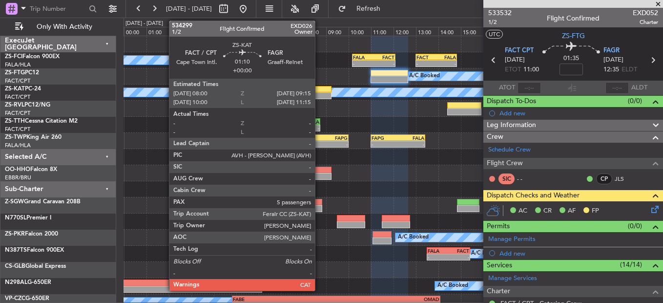
click at [319, 91] on div at bounding box center [317, 89] width 28 height 7
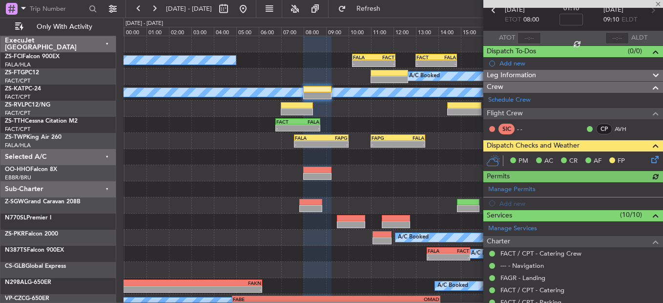
scroll to position [146, 0]
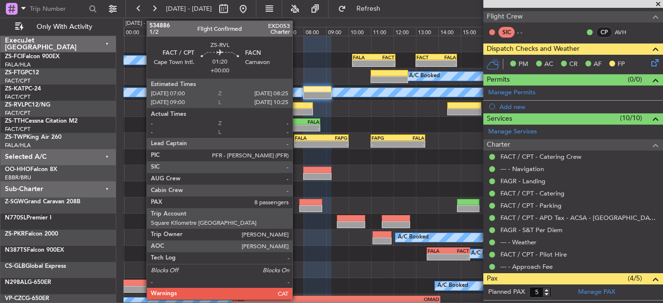
click at [297, 111] on div at bounding box center [297, 111] width 32 height 7
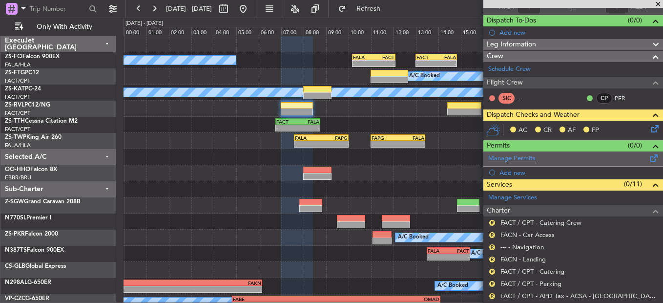
scroll to position [0, 0]
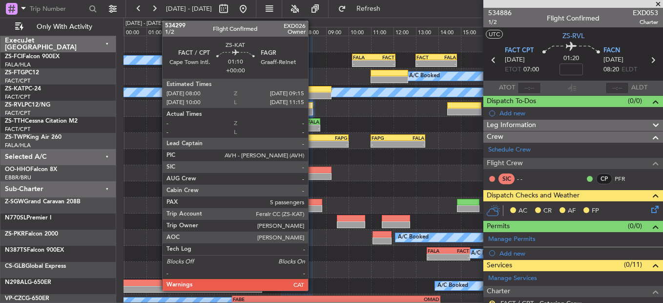
click at [321, 93] on div at bounding box center [317, 95] width 28 height 7
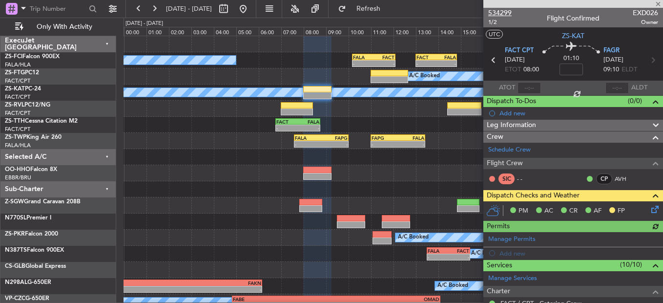
click at [499, 12] on span "534299" at bounding box center [499, 13] width 23 height 10
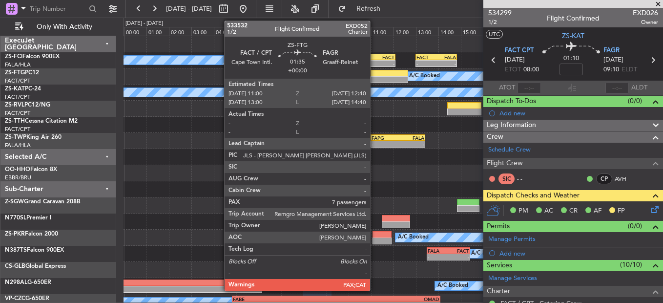
click at [374, 78] on div "A/C Booked" at bounding box center [392, 76] width 539 height 16
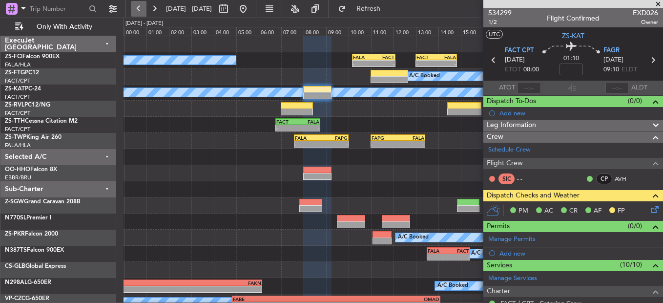
click at [142, 8] on button at bounding box center [139, 9] width 16 height 16
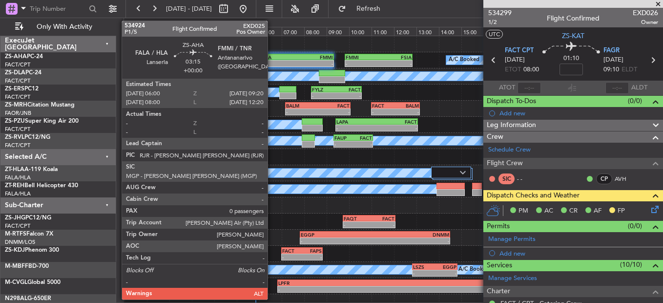
click at [272, 60] on div "A/C Booked - - FALA 06:00 Z FMMI 09:20 Z - - FMMI 09:50 Z FSIA 12:50 Z" at bounding box center [392, 60] width 539 height 16
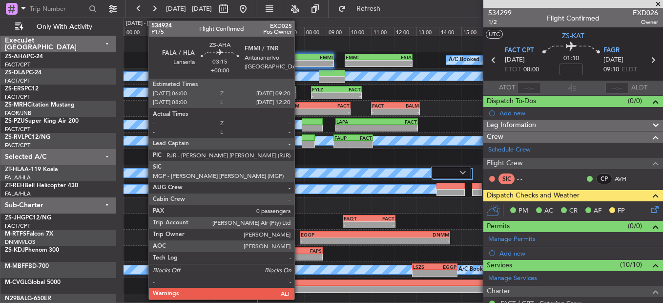
click at [299, 54] on div "FMMI" at bounding box center [314, 57] width 37 height 6
click at [300, 54] on div "FMMI" at bounding box center [314, 57] width 37 height 6
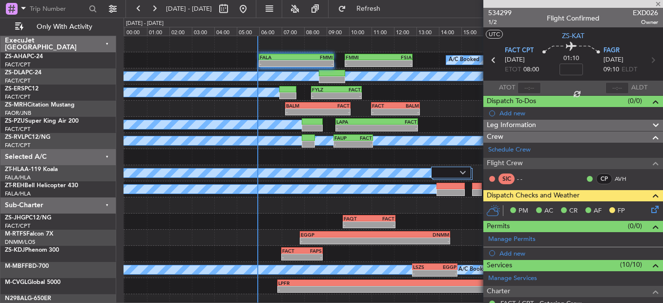
type input "0"
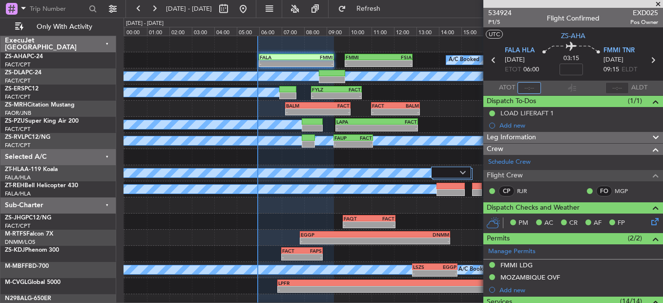
click at [536, 85] on input "text" at bounding box center [528, 88] width 23 height 12
type input "05:55"
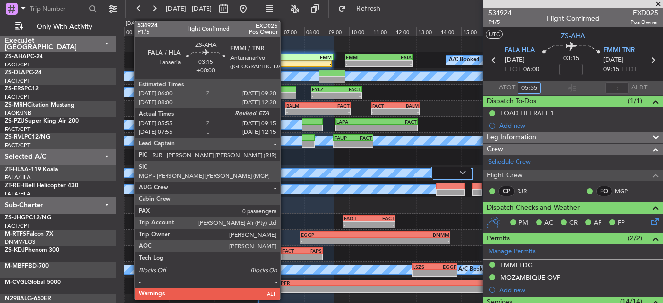
click at [284, 60] on div "FALA 06:00 Z FMMI 09:20 Z" at bounding box center [296, 57] width 75 height 7
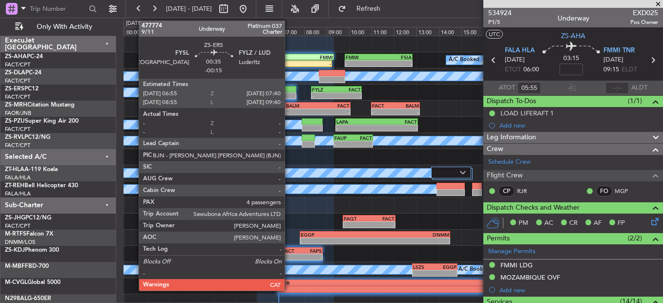
click at [283, 113] on div "- - BALM 07:10 Z FACT 10:05 Z - - FACT 11:00 Z BALM 13:10 Z" at bounding box center [392, 109] width 539 height 16
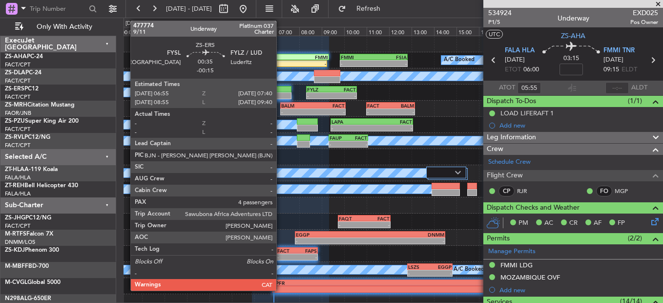
click at [281, 95] on div at bounding box center [282, 95] width 17 height 7
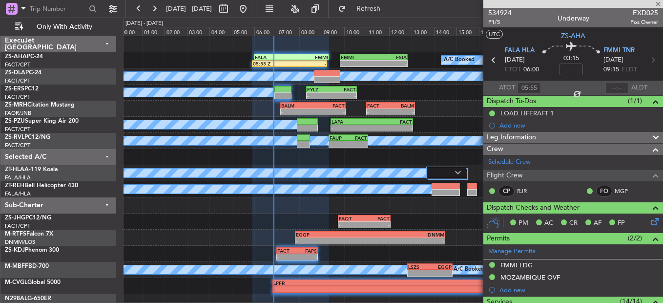
type input "-00:15"
type input "4"
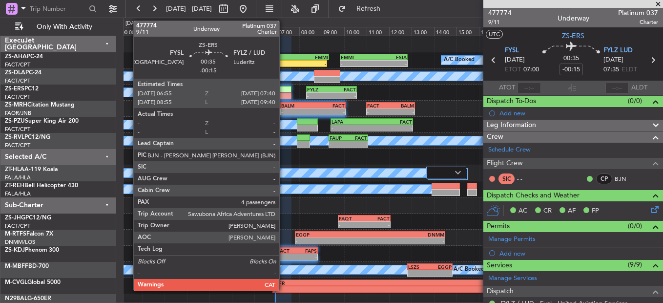
click at [284, 95] on div at bounding box center [282, 95] width 17 height 7
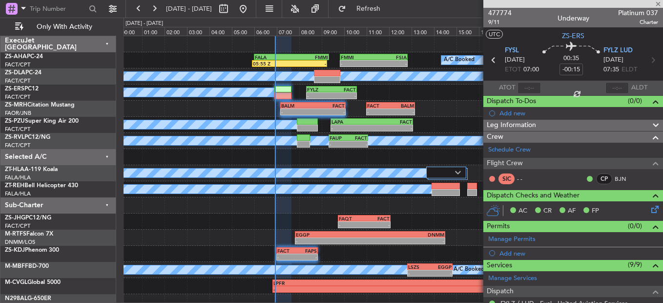
click at [528, 92] on div at bounding box center [528, 88] width 23 height 12
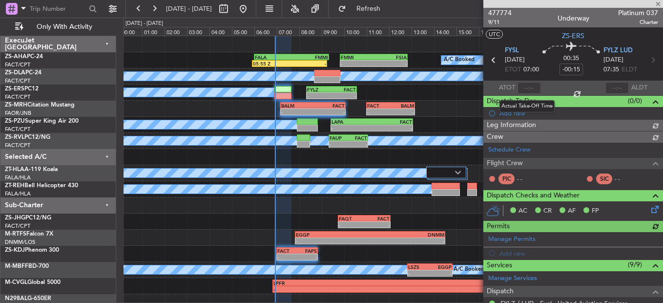
click at [526, 86] on div at bounding box center [528, 88] width 23 height 12
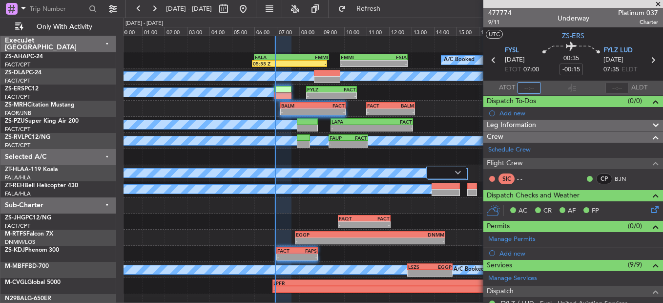
click at [521, 82] on input "text" at bounding box center [528, 88] width 23 height 12
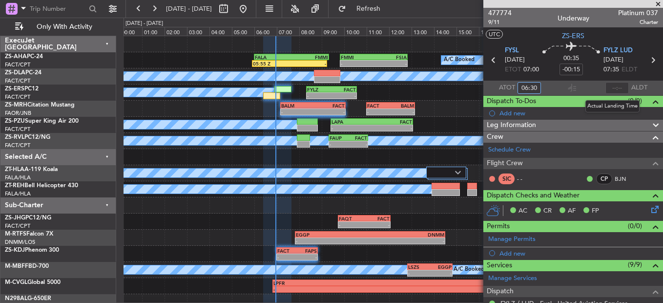
type input "06:30"
click at [608, 86] on input "text" at bounding box center [616, 88] width 23 height 12
type input "06:55"
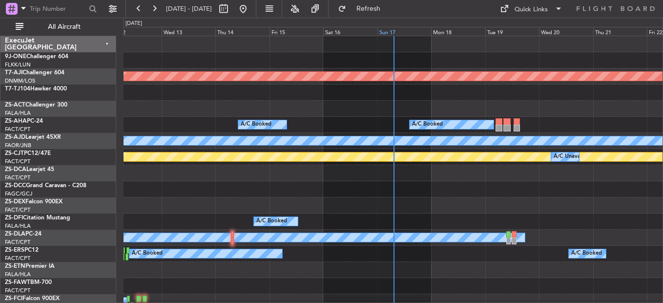
click at [387, 33] on div "Sun 17" at bounding box center [404, 31] width 54 height 9
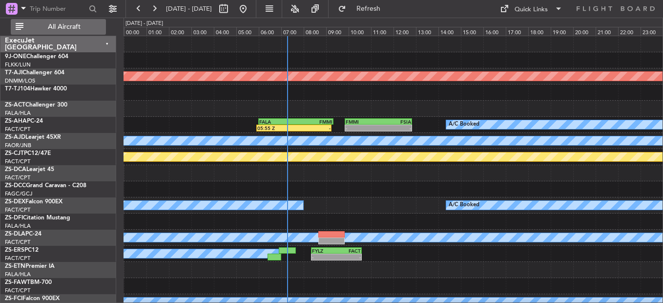
click at [55, 26] on span "All Aircraft" at bounding box center [64, 26] width 78 height 7
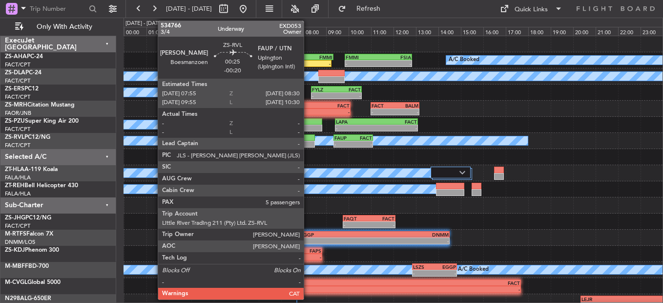
click at [308, 142] on div at bounding box center [307, 144] width 13 height 7
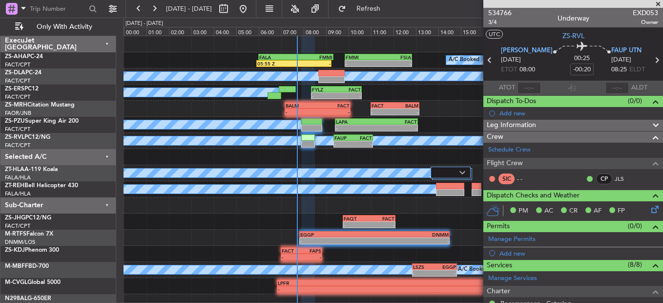
click at [525, 97] on mat-tooltip-component "Actual Take-Off Time" at bounding box center [526, 106] width 69 height 26
click at [525, 89] on input "text" at bounding box center [528, 88] width 23 height 12
click at [597, 83] on section "ATOT 0705 ALDT" at bounding box center [573, 88] width 180 height 15
type input "07:05"
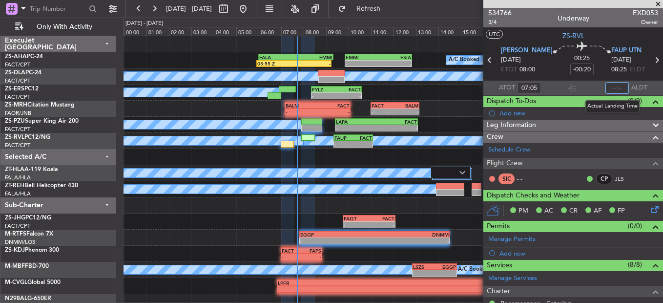
click at [608, 86] on input "text" at bounding box center [616, 88] width 23 height 12
type input "07:28"
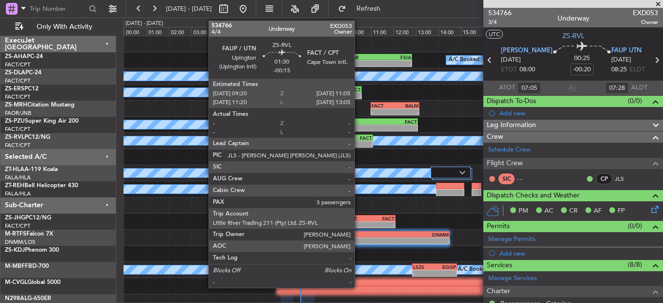
click at [359, 146] on div "-" at bounding box center [362, 144] width 19 height 6
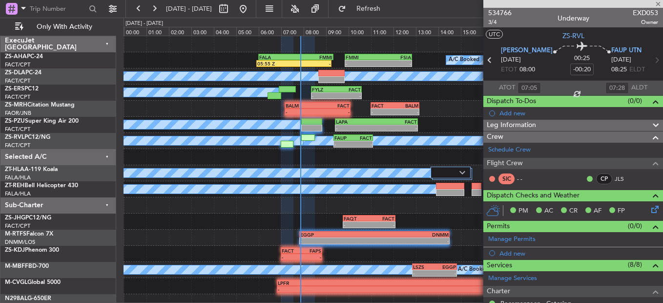
type input "-00:15"
type input "3"
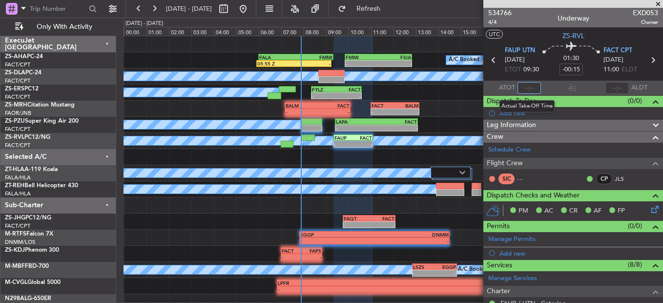
click at [523, 85] on input "text" at bounding box center [528, 88] width 23 height 12
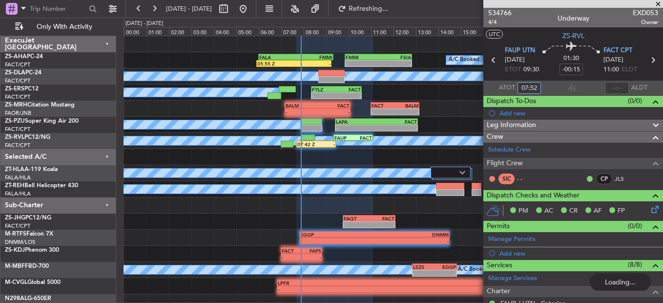
type input "07:52"
click at [583, 81] on section "ATOT 07:52 ALDT" at bounding box center [573, 88] width 180 height 15
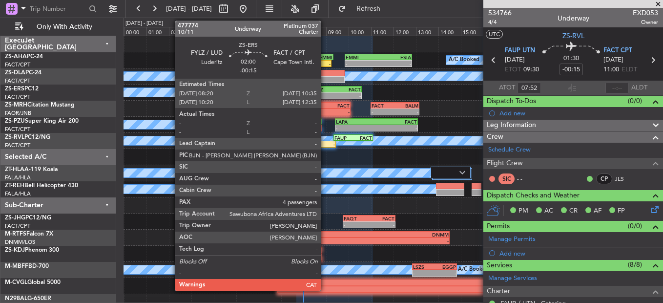
click at [326, 95] on div "-" at bounding box center [324, 96] width 24 height 6
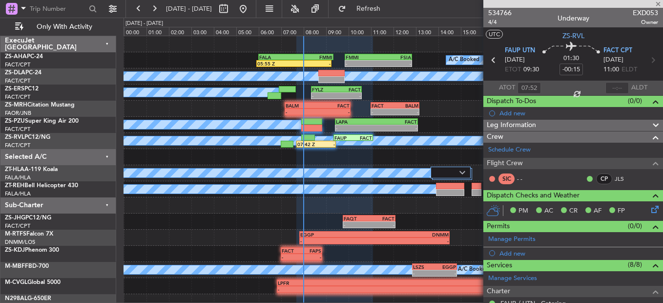
type input "4"
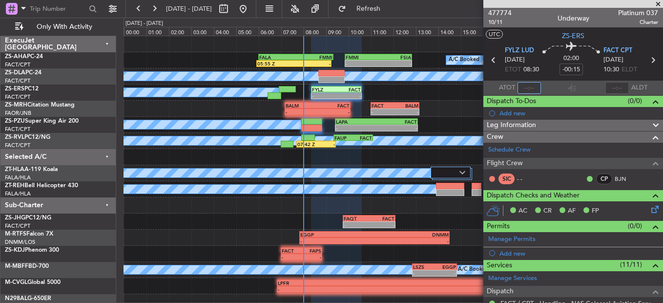
click at [528, 88] on input "text" at bounding box center [528, 88] width 23 height 12
type input "07:59"
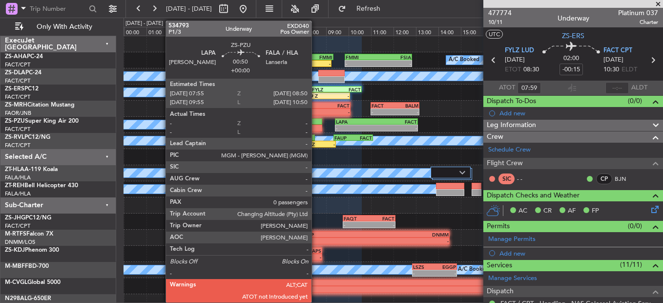
click at [316, 128] on div at bounding box center [311, 127] width 21 height 7
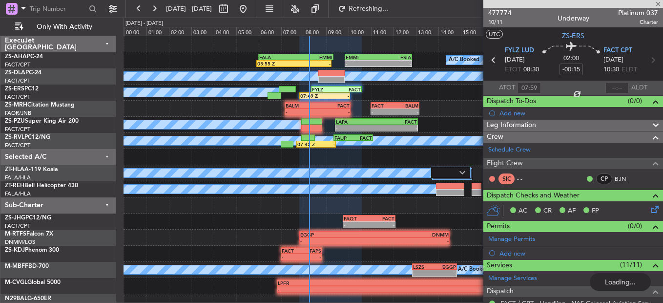
type input "0"
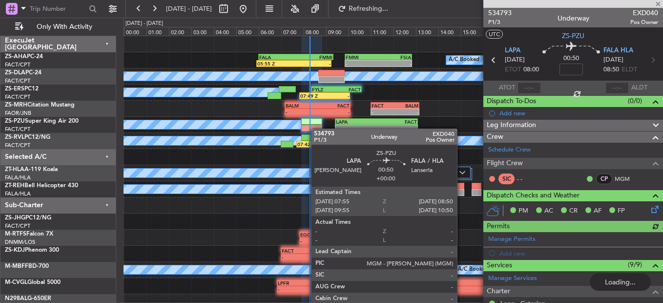
type input "-00:15"
type input "07:59"
type input "4"
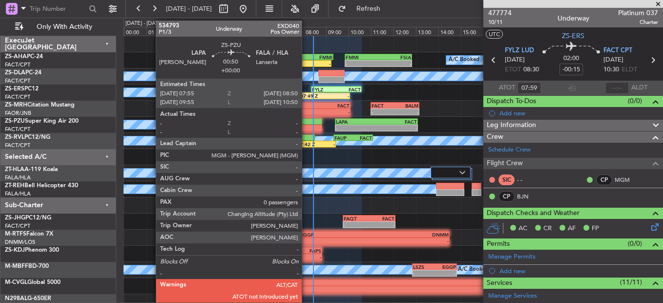
click at [306, 123] on div at bounding box center [311, 121] width 21 height 7
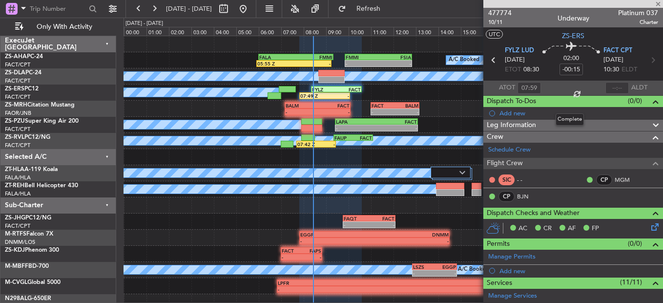
type input "0"
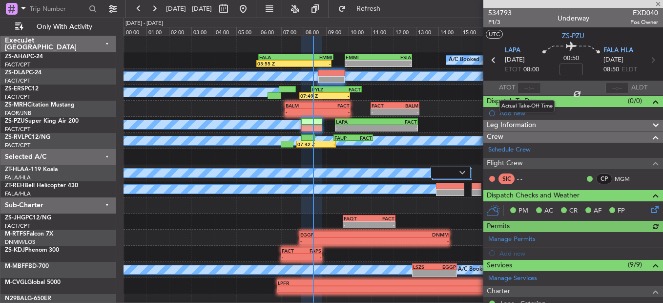
click at [526, 88] on div at bounding box center [528, 88] width 23 height 12
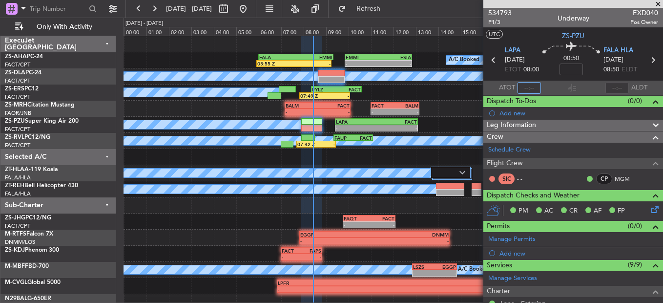
click at [522, 91] on input "text" at bounding box center [528, 88] width 23 height 12
click at [494, 11] on span "534793" at bounding box center [499, 13] width 23 height 10
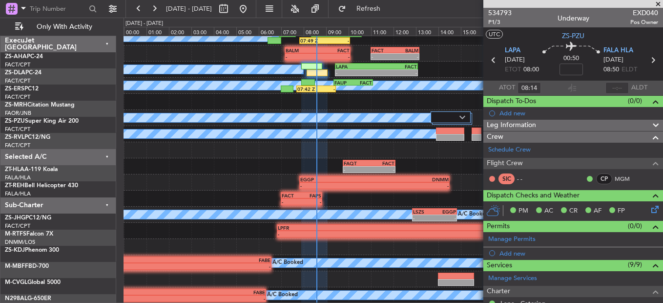
scroll to position [55, 0]
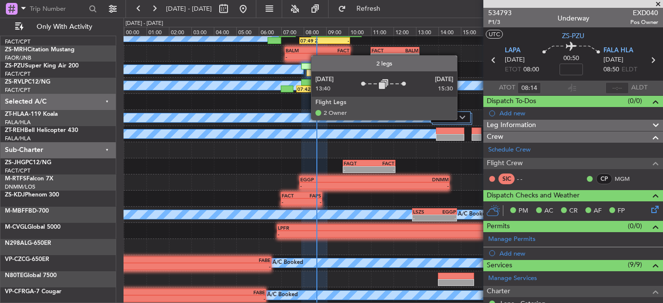
click at [462, 119] on img at bounding box center [462, 117] width 6 height 4
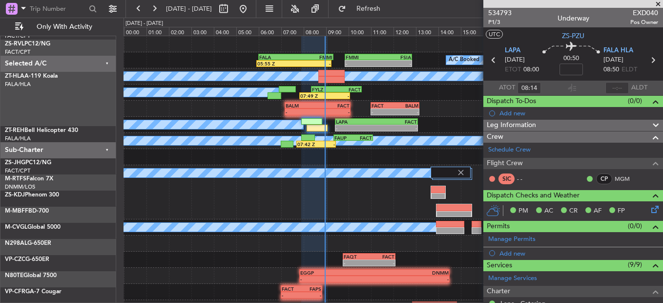
scroll to position [0, 0]
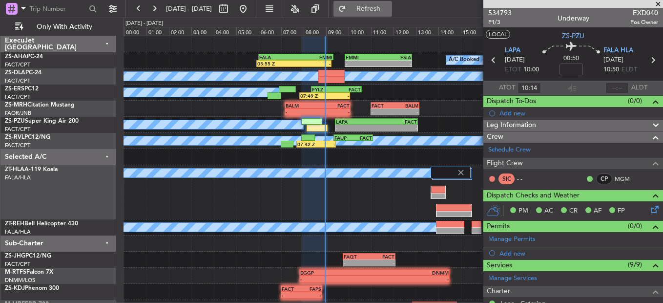
type input "08:14"
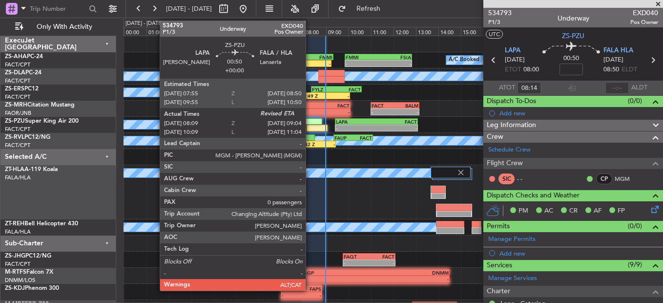
click at [310, 129] on div at bounding box center [316, 127] width 21 height 7
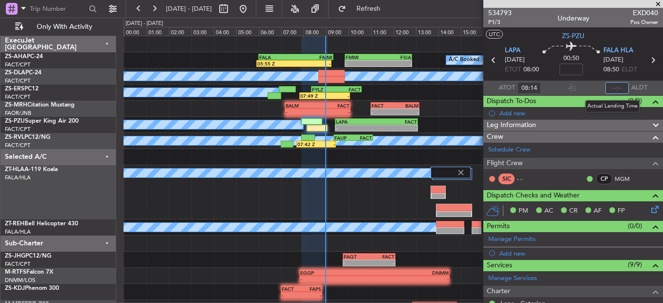
click at [612, 87] on input "text" at bounding box center [616, 88] width 23 height 12
click at [593, 89] on section "ATOT 08:14 0857 ALDT" at bounding box center [573, 88] width 180 height 15
type input "08:57"
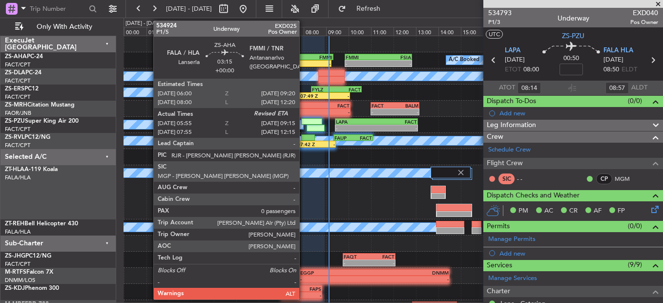
click at [304, 58] on div "FMMI" at bounding box center [314, 57] width 37 height 6
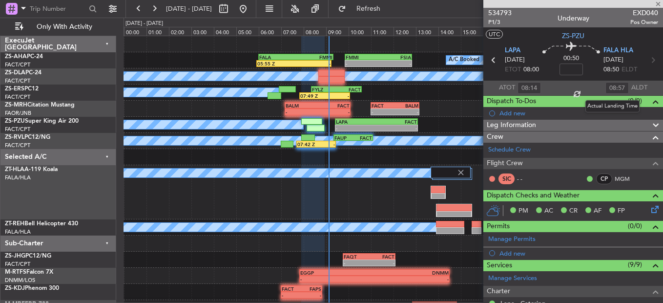
type input "05:55"
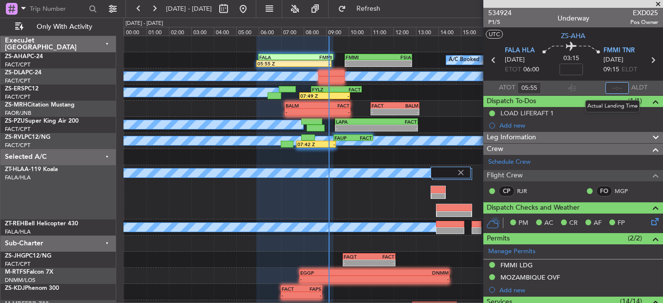
click at [612, 88] on input "text" at bounding box center [616, 88] width 23 height 12
type input "08:56"
drag, startPoint x: 659, startPoint y: 6, endPoint x: 645, endPoint y: 11, distance: 15.0
click at [657, 6] on span at bounding box center [658, 4] width 10 height 9
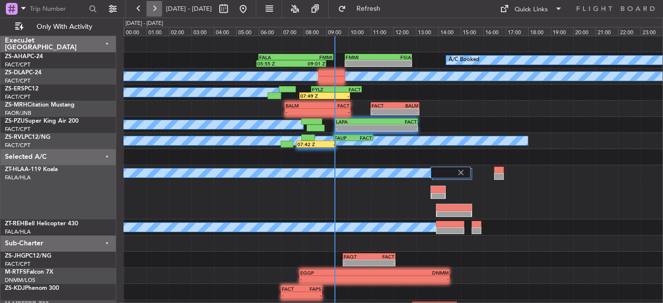
click at [151, 4] on button at bounding box center [154, 9] width 16 height 16
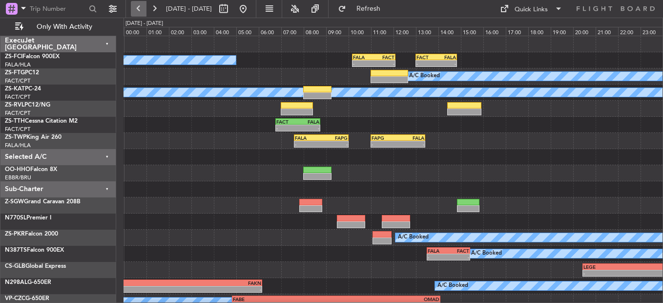
click at [141, 9] on button at bounding box center [139, 9] width 16 height 16
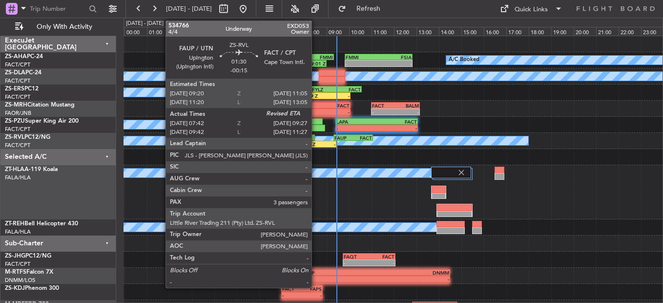
click at [316, 142] on div "07:42 Z" at bounding box center [307, 144] width 19 height 6
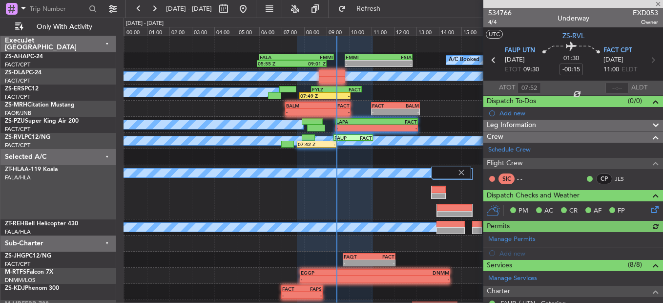
click at [612, 86] on div at bounding box center [616, 88] width 23 height 12
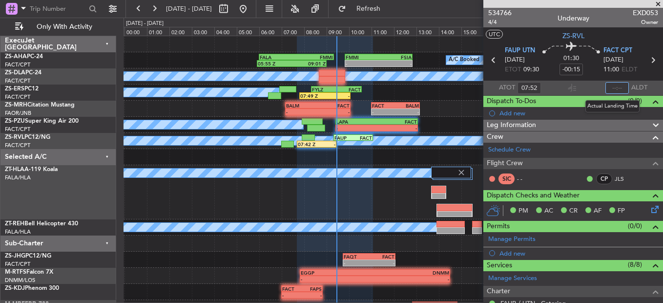
click at [612, 88] on input "text" at bounding box center [616, 88] width 23 height 12
type input "09:26"
click at [502, 13] on span "534766" at bounding box center [499, 13] width 23 height 10
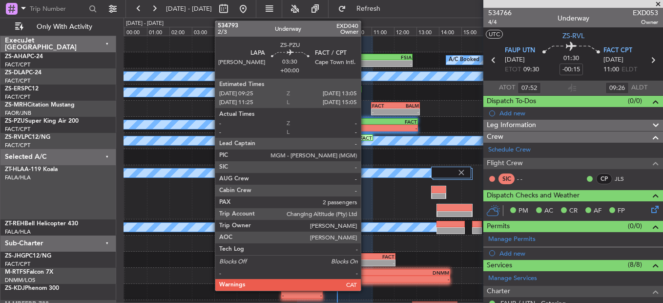
click at [365, 121] on div "LAPA" at bounding box center [356, 122] width 41 height 6
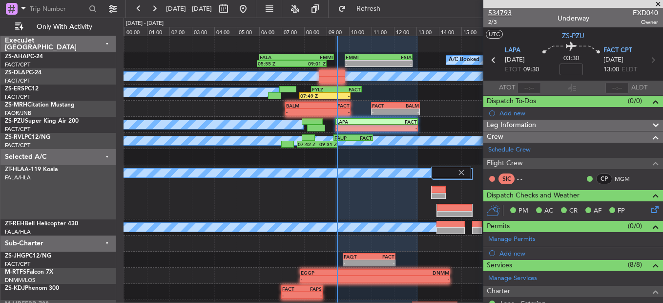
click at [503, 12] on span "534793" at bounding box center [499, 13] width 23 height 10
click at [660, 2] on span at bounding box center [658, 4] width 10 height 9
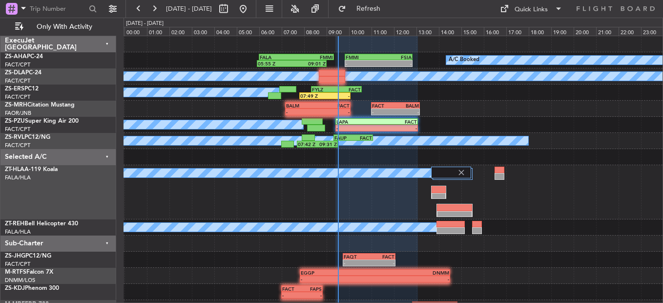
type input "0"
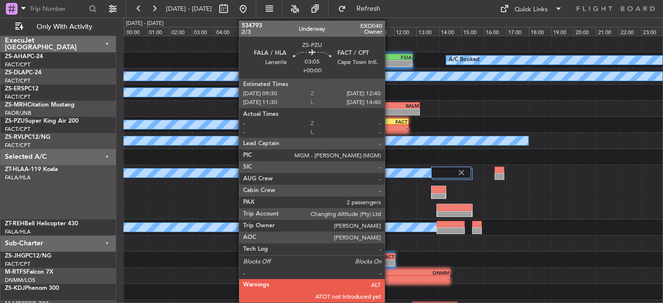
click at [389, 126] on div "-" at bounding box center [390, 128] width 35 height 6
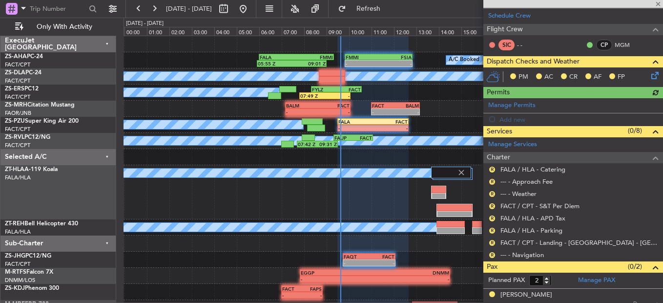
scroll to position [146, 0]
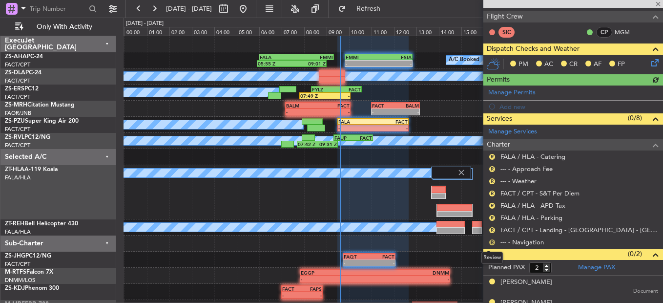
click at [492, 240] on button "R" at bounding box center [492, 242] width 6 height 6
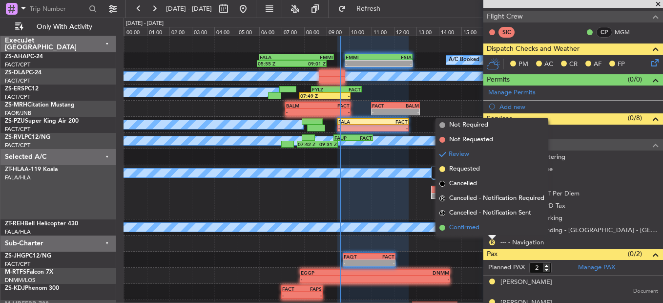
click at [489, 228] on li "Confirmed" at bounding box center [491, 227] width 113 height 15
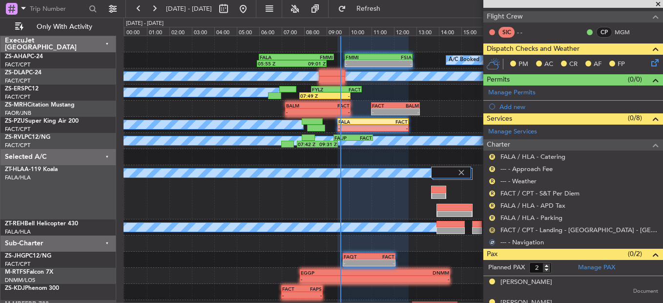
click at [490, 227] on button "R" at bounding box center [492, 230] width 6 height 6
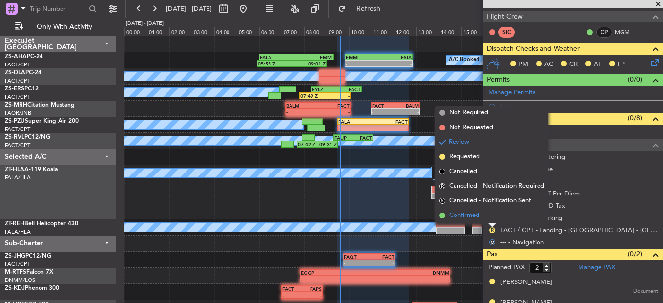
click at [491, 216] on li "Confirmed" at bounding box center [491, 215] width 113 height 15
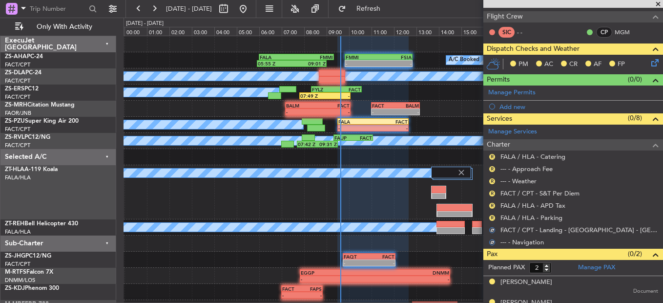
click at [491, 216] on button "R" at bounding box center [492, 218] width 6 height 6
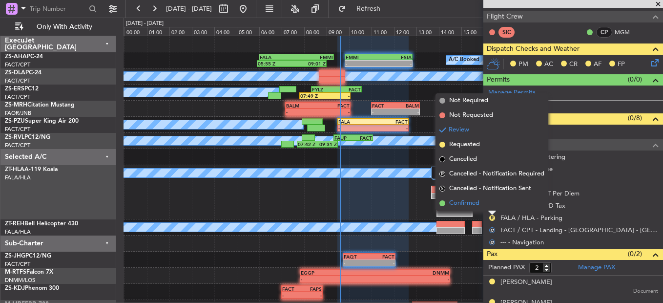
click at [491, 207] on li "Confirmed" at bounding box center [491, 203] width 113 height 15
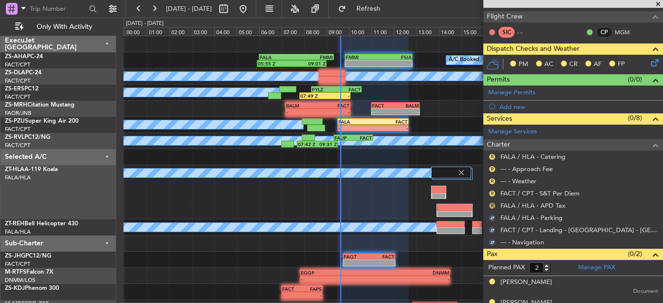
click at [491, 206] on button "R" at bounding box center [492, 206] width 6 height 6
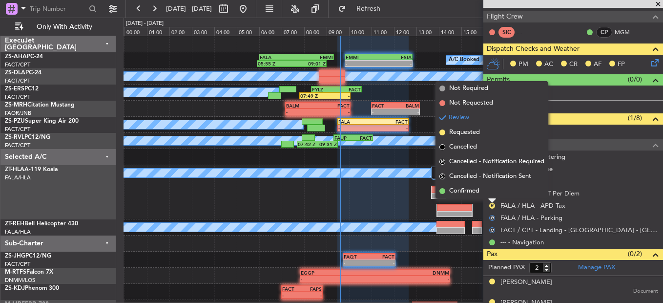
click at [488, 199] on div at bounding box center [492, 201] width 8 height 4
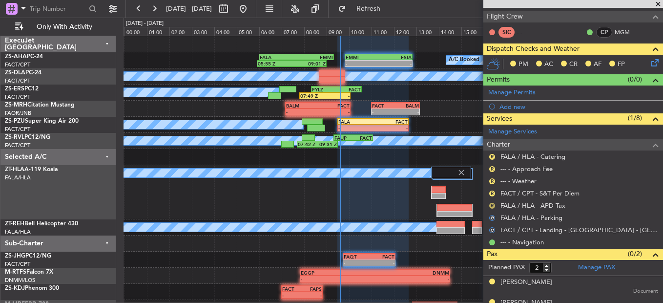
click at [492, 203] on button "R" at bounding box center [492, 206] width 6 height 6
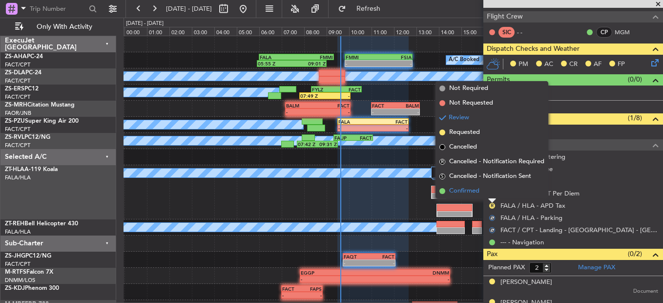
click at [491, 197] on li "Confirmed" at bounding box center [491, 190] width 113 height 15
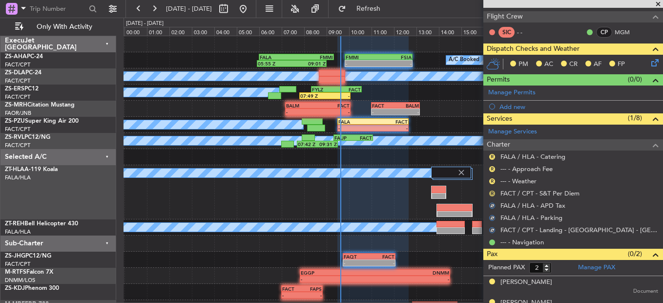
click at [491, 192] on button "R" at bounding box center [492, 193] width 6 height 6
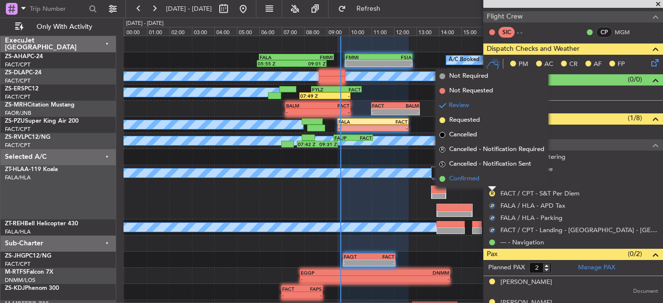
click at [488, 182] on li "Confirmed" at bounding box center [491, 178] width 113 height 15
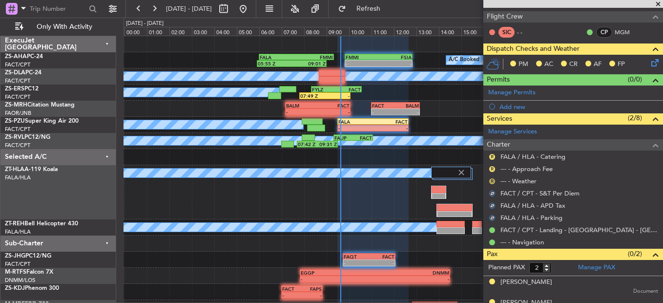
click at [489, 180] on button "R" at bounding box center [492, 181] width 6 height 6
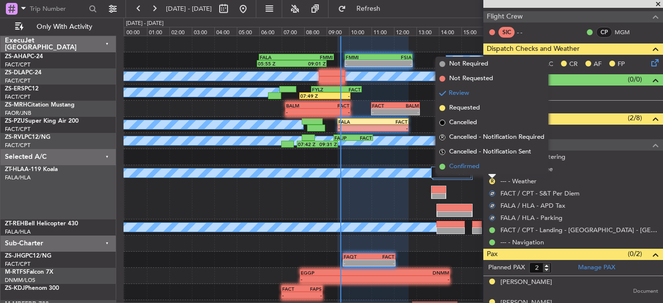
click at [490, 167] on li "Confirmed" at bounding box center [491, 166] width 113 height 15
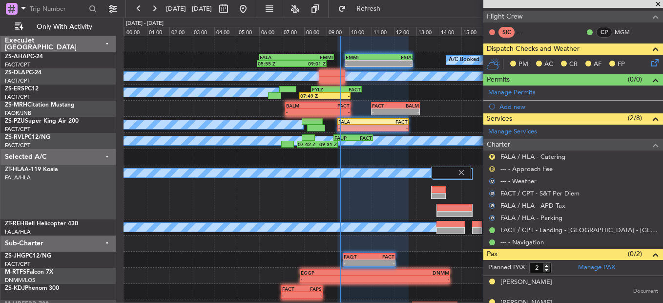
click at [492, 167] on button "R" at bounding box center [492, 169] width 6 height 6
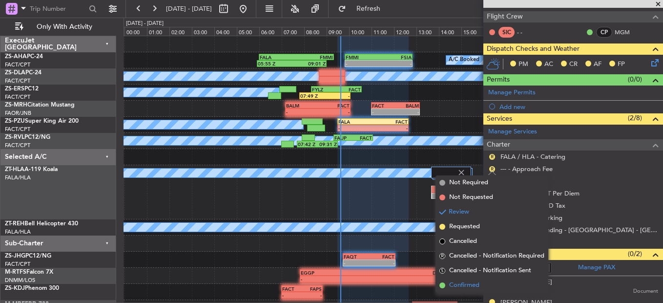
click at [484, 284] on li "Confirmed" at bounding box center [491, 285] width 113 height 15
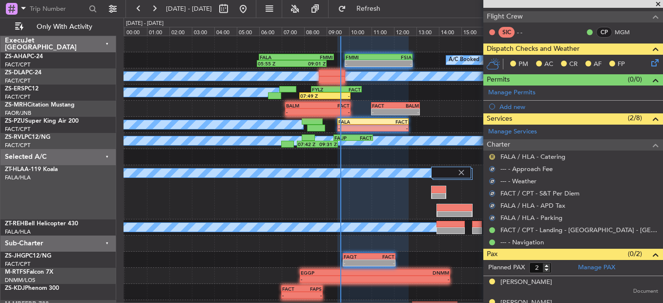
click at [493, 158] on button "R" at bounding box center [492, 157] width 6 height 6
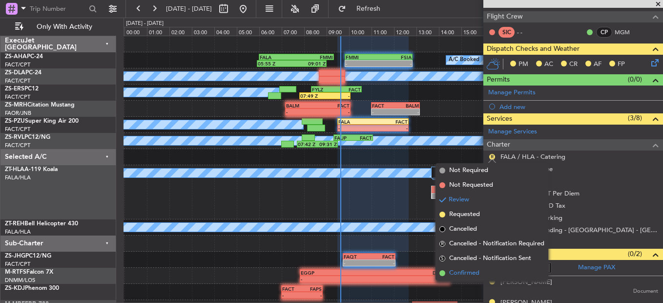
click at [481, 269] on li "Confirmed" at bounding box center [491, 272] width 113 height 15
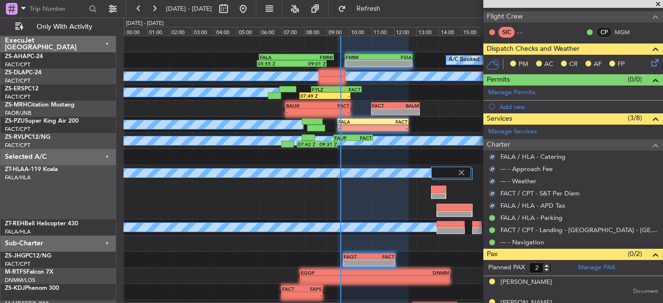
click at [650, 57] on icon at bounding box center [653, 61] width 8 height 8
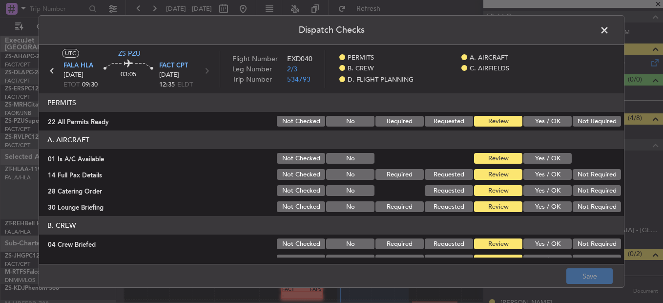
click at [540, 121] on button "Yes / OK" at bounding box center [547, 121] width 48 height 11
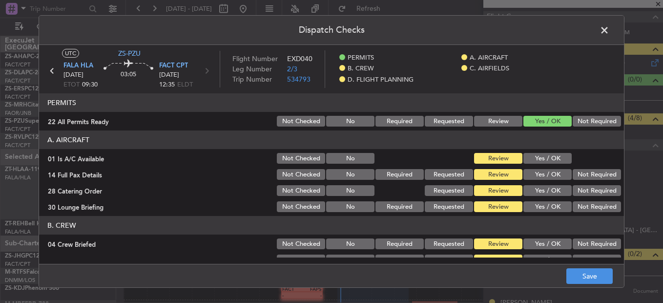
click at [541, 153] on button "Yes / OK" at bounding box center [547, 158] width 48 height 11
drag, startPoint x: 541, startPoint y: 157, endPoint x: 536, endPoint y: 164, distance: 8.5
click at [541, 158] on button "Yes / OK" at bounding box center [547, 158] width 48 height 11
click at [535, 168] on div "Yes / OK" at bounding box center [546, 174] width 49 height 14
click at [541, 176] on button "Yes / OK" at bounding box center [547, 174] width 48 height 11
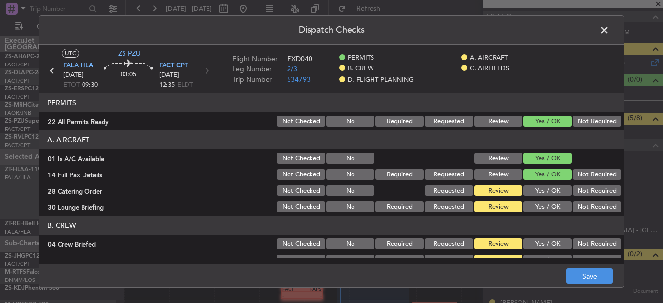
click at [599, 193] on button "Not Required" at bounding box center [596, 190] width 48 height 11
click at [572, 203] on button "Not Required" at bounding box center [596, 206] width 48 height 11
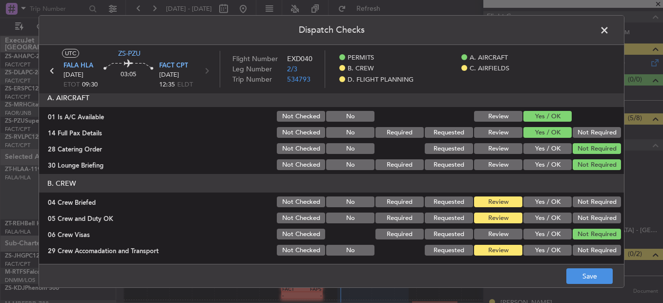
scroll to position [98, 0]
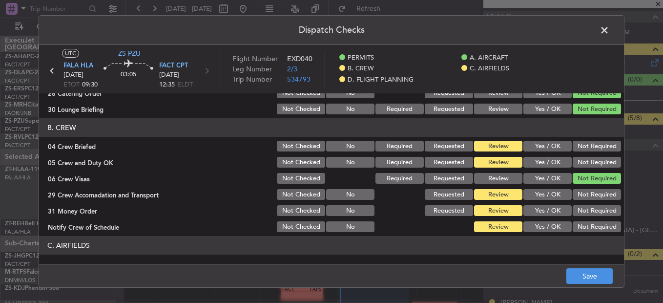
click at [548, 112] on button "Yes / OK" at bounding box center [547, 108] width 48 height 11
click at [543, 148] on button "Yes / OK" at bounding box center [547, 146] width 48 height 11
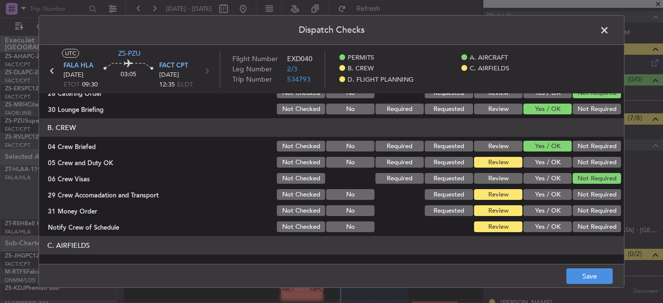
scroll to position [0, 0]
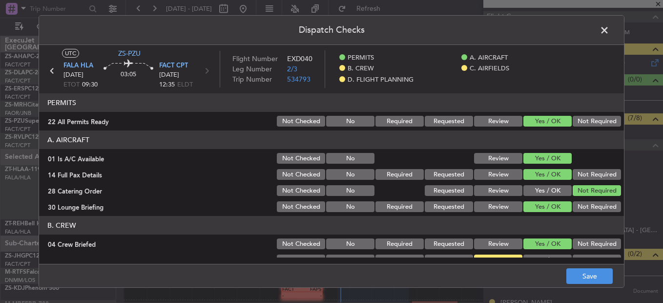
click at [588, 120] on button "Not Required" at bounding box center [596, 121] width 48 height 11
click at [585, 172] on button "Not Required" at bounding box center [596, 174] width 48 height 11
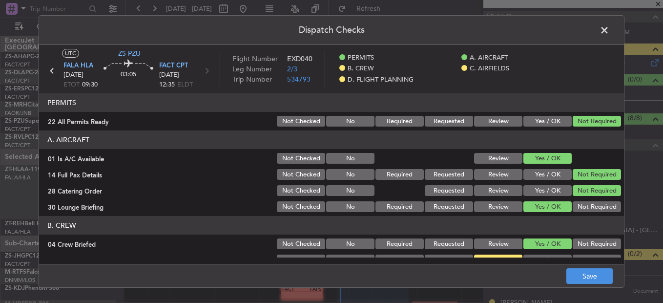
click at [582, 206] on button "Not Required" at bounding box center [596, 206] width 48 height 11
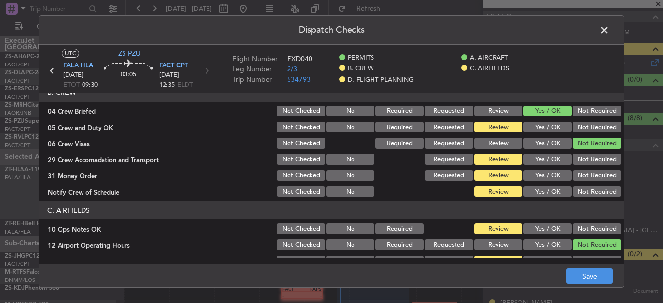
scroll to position [98, 0]
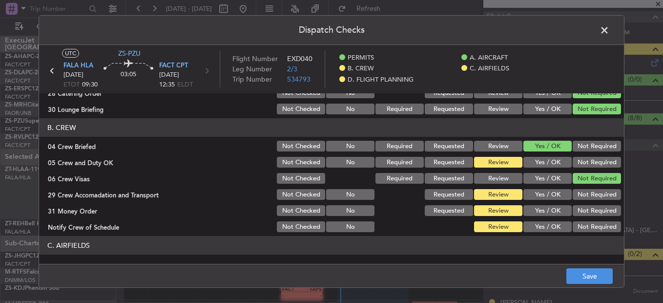
click at [590, 142] on button "Not Required" at bounding box center [596, 146] width 48 height 11
drag, startPoint x: 589, startPoint y: 155, endPoint x: 589, endPoint y: 163, distance: 8.8
click at [589, 155] on section "B. CREW 04 Crew Briefed Not Checked No Required Requested Review Yes / OK Not R…" at bounding box center [331, 175] width 585 height 115
click at [589, 163] on button "Not Required" at bounding box center [596, 162] width 48 height 11
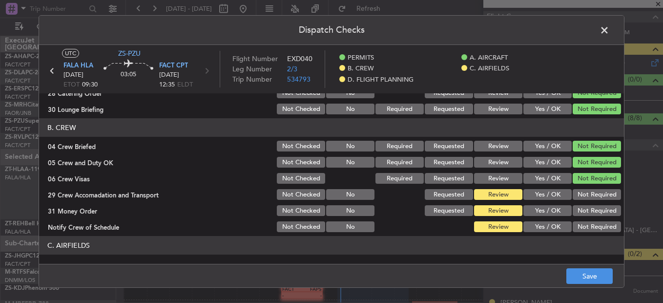
click at [586, 180] on button "Not Required" at bounding box center [596, 178] width 48 height 11
drag, startPoint x: 583, startPoint y: 196, endPoint x: 580, endPoint y: 201, distance: 5.0
click at [582, 198] on button "Not Required" at bounding box center [596, 194] width 48 height 11
click at [582, 203] on section "B. CREW 04 Crew Briefed Not Checked No Required Requested Review Yes / OK Not R…" at bounding box center [331, 175] width 585 height 115
click at [583, 205] on div "Not Required" at bounding box center [595, 210] width 49 height 14
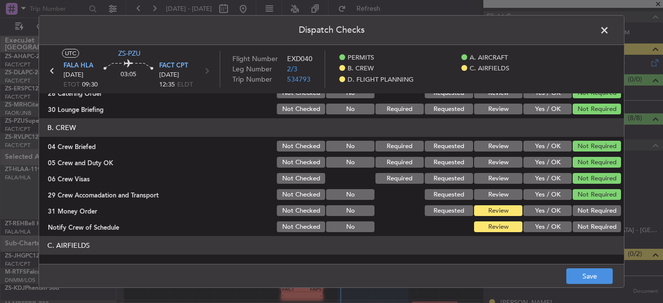
drag, startPoint x: 582, startPoint y: 214, endPoint x: 581, endPoint y: 220, distance: 5.9
click at [581, 215] on button "Not Required" at bounding box center [596, 210] width 48 height 11
drag, startPoint x: 581, startPoint y: 220, endPoint x: 583, endPoint y: 226, distance: 6.6
click at [582, 224] on div "Not Required" at bounding box center [595, 227] width 49 height 14
click at [584, 232] on div "Not Required" at bounding box center [595, 227] width 49 height 14
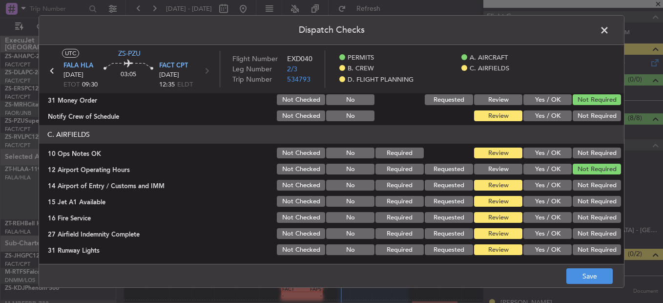
scroll to position [195, 0]
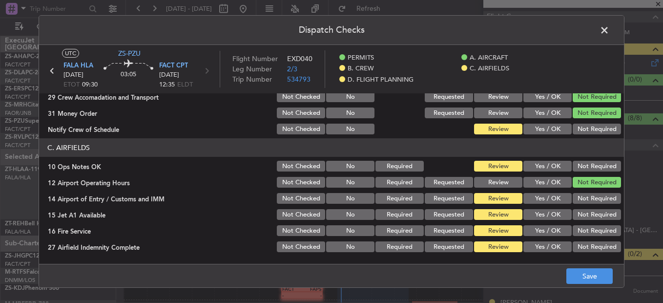
click at [589, 131] on button "Not Required" at bounding box center [596, 128] width 48 height 11
click at [587, 168] on button "Not Required" at bounding box center [596, 166] width 48 height 11
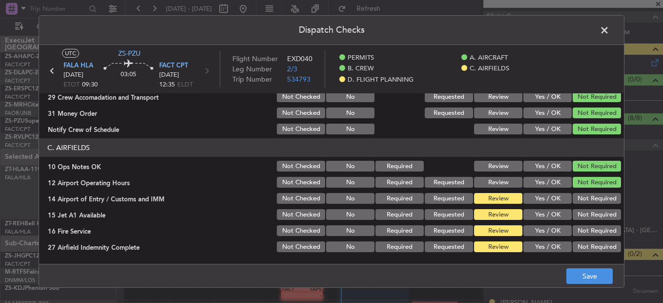
click at [590, 204] on div "Not Required" at bounding box center [595, 198] width 49 height 14
click at [590, 196] on button "Not Required" at bounding box center [596, 198] width 48 height 11
click at [584, 219] on button "Not Required" at bounding box center [596, 214] width 48 height 11
click at [584, 232] on button "Not Required" at bounding box center [596, 230] width 48 height 11
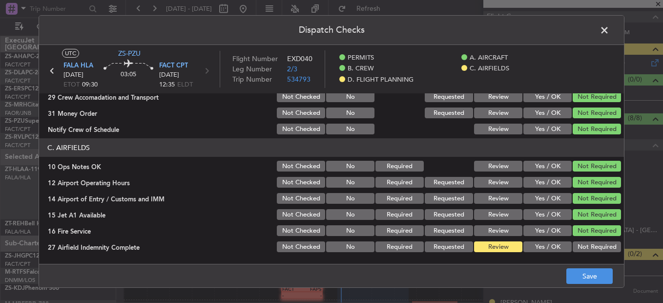
click at [587, 244] on button "Not Required" at bounding box center [596, 246] width 48 height 11
click at [586, 247] on button "Not Required" at bounding box center [596, 246] width 48 height 11
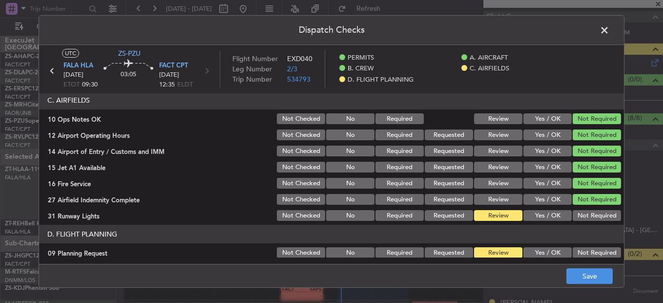
scroll to position [263, 0]
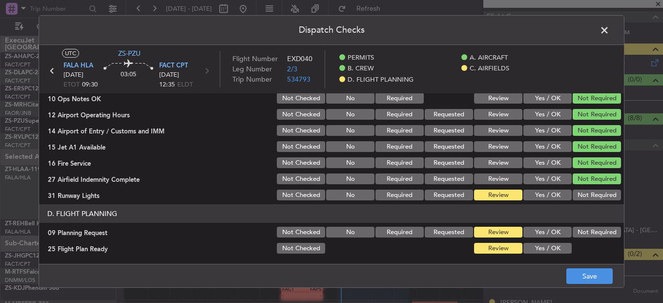
drag, startPoint x: 588, startPoint y: 197, endPoint x: 582, endPoint y: 236, distance: 39.0
click at [588, 203] on article "PERMITS 22 All Permits Ready Not Checked No Required Requested Review Yes / OK …" at bounding box center [331, 175] width 585 height 164
click at [581, 245] on div at bounding box center [595, 248] width 49 height 14
click at [581, 232] on button "Not Required" at bounding box center [596, 231] width 48 height 11
drag, startPoint x: 517, startPoint y: 235, endPoint x: 546, endPoint y: 250, distance: 32.8
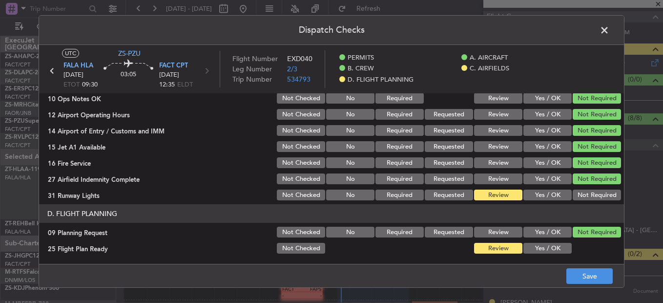
click at [519, 244] on section "D. FLIGHT PLANNING 09 Planning Request Not Checked No Required Requested Review…" at bounding box center [331, 229] width 585 height 51
drag, startPoint x: 597, startPoint y: 192, endPoint x: 567, endPoint y: 215, distance: 38.1
click at [592, 197] on button "Not Required" at bounding box center [596, 194] width 48 height 11
drag, startPoint x: 542, startPoint y: 252, endPoint x: 549, endPoint y: 246, distance: 10.1
click at [542, 250] on button "Yes / OK" at bounding box center [547, 248] width 48 height 11
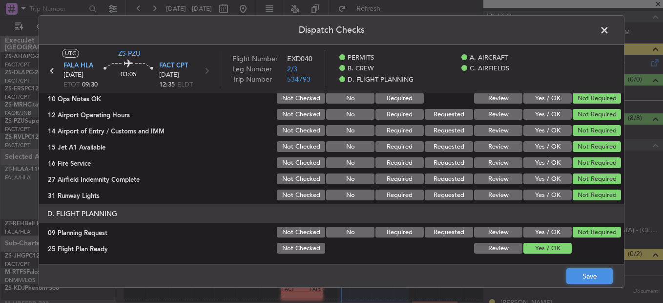
click at [577, 274] on button "Save" at bounding box center [589, 276] width 46 height 16
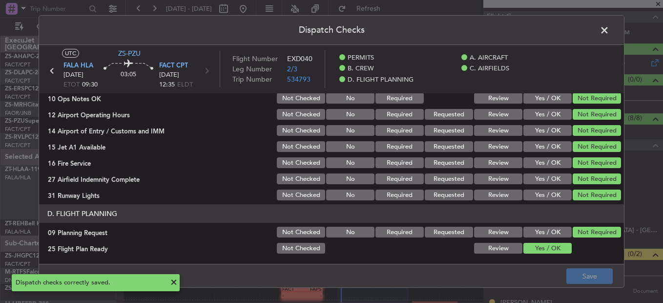
click at [609, 32] on span at bounding box center [609, 33] width 0 height 20
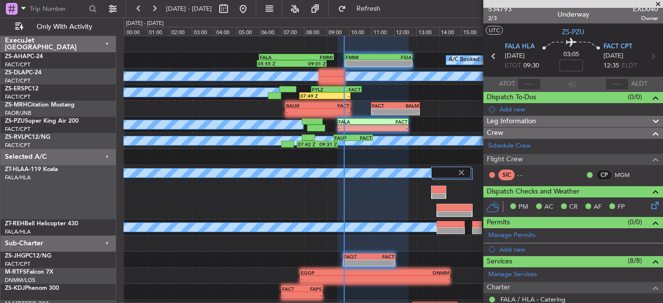
scroll to position [0, 0]
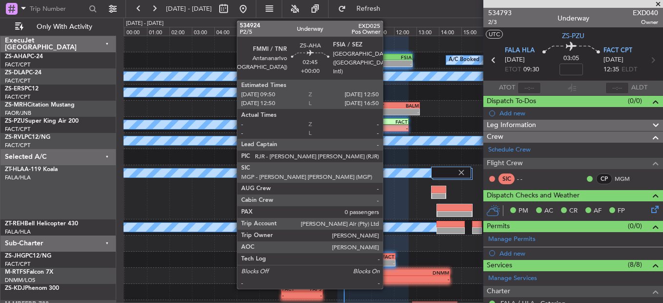
click at [387, 62] on div "-" at bounding box center [395, 64] width 33 height 6
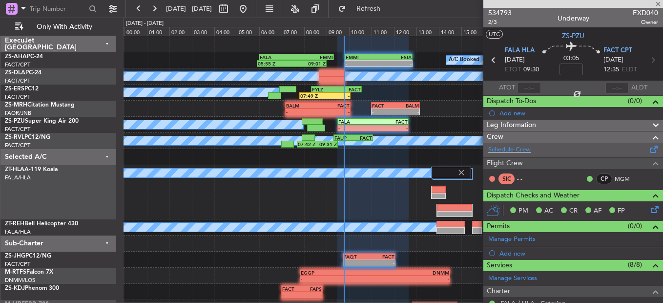
type input "0"
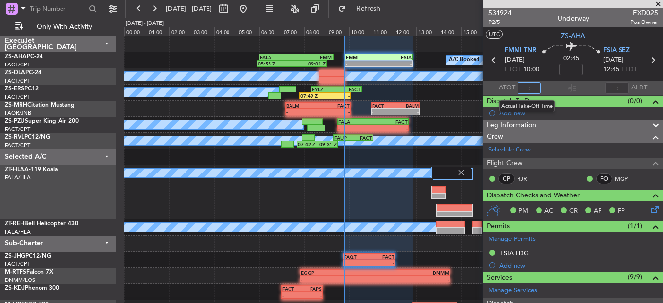
click at [527, 92] on input "text" at bounding box center [528, 88] width 23 height 12
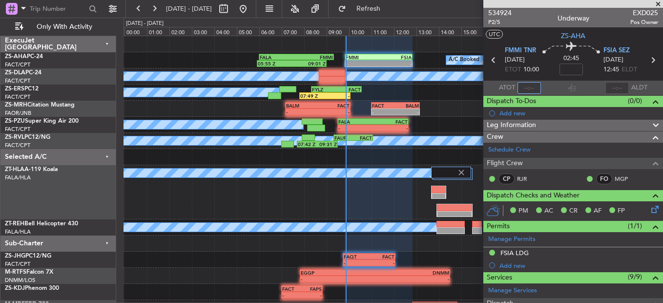
click at [529, 85] on input "text" at bounding box center [528, 88] width 23 height 12
type input "09:51"
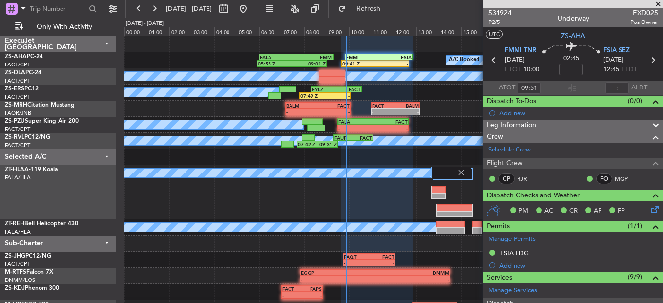
type input "09:51"
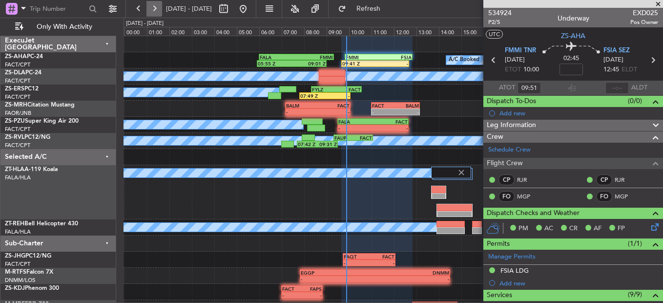
click at [161, 8] on button at bounding box center [154, 9] width 16 height 16
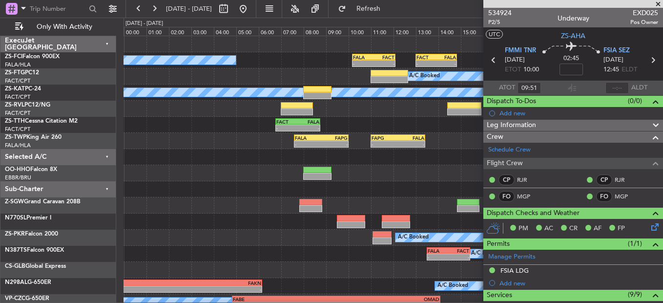
click at [660, 2] on span at bounding box center [658, 4] width 10 height 9
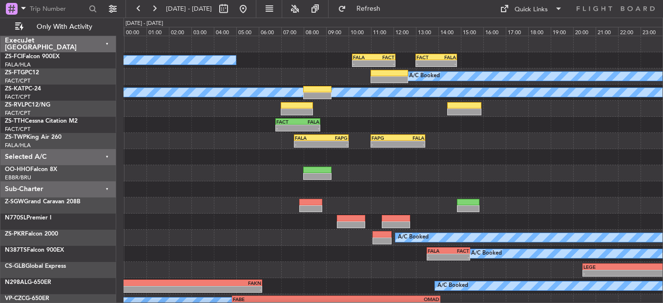
scroll to position [55, 0]
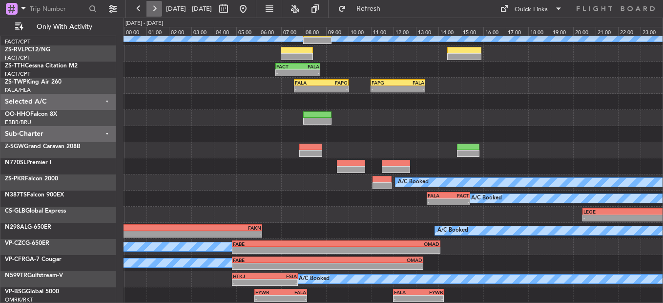
click at [156, 8] on button at bounding box center [154, 9] width 16 height 16
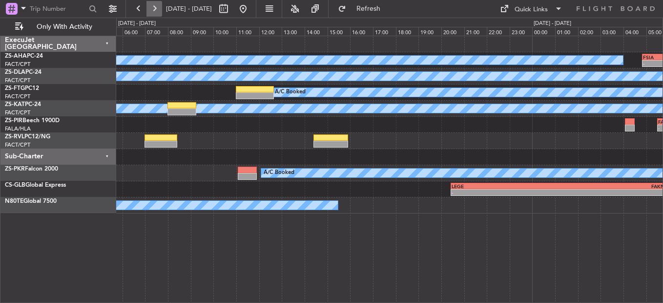
scroll to position [0, 0]
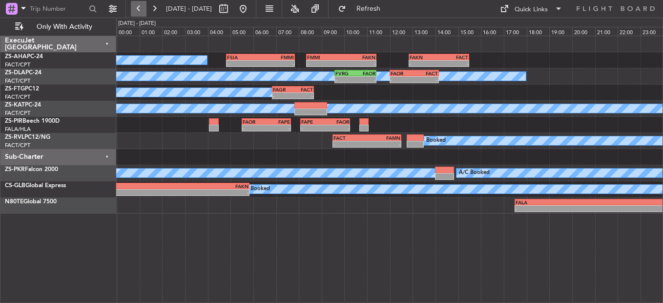
click at [134, 13] on button at bounding box center [139, 9] width 16 height 16
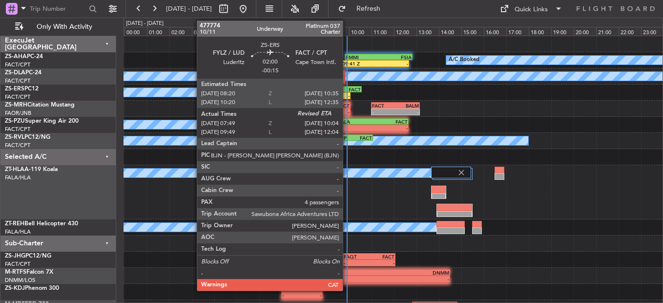
click at [344, 94] on div "-" at bounding box center [337, 96] width 24 height 6
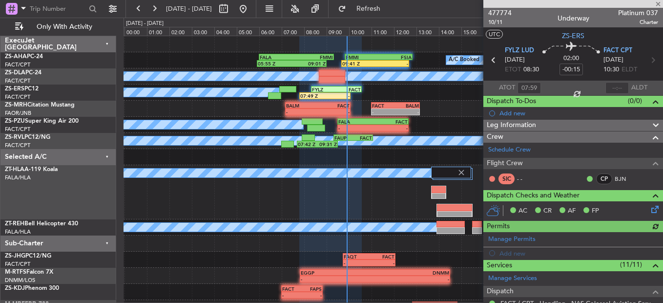
click at [615, 85] on div at bounding box center [616, 88] width 23 height 12
click at [348, 83] on div "A/C Unavailable" at bounding box center [392, 76] width 539 height 16
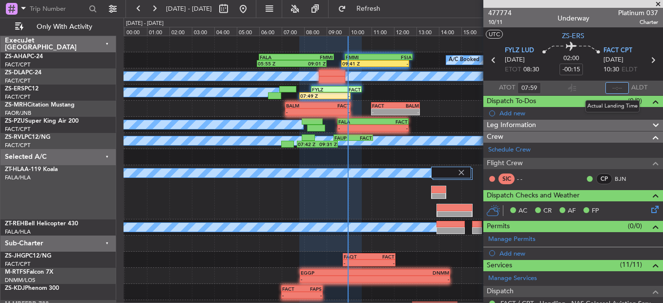
click at [612, 90] on input "text" at bounding box center [616, 88] width 23 height 12
type input "09:56"
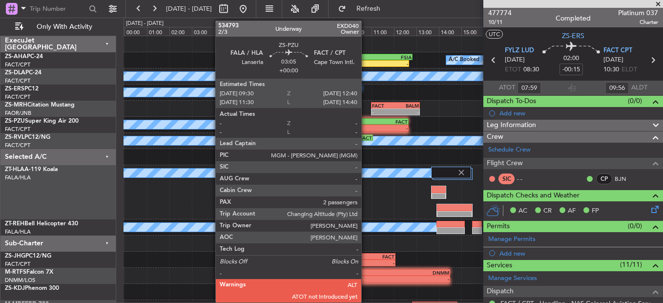
click at [366, 127] on div "-" at bounding box center [355, 128] width 35 height 6
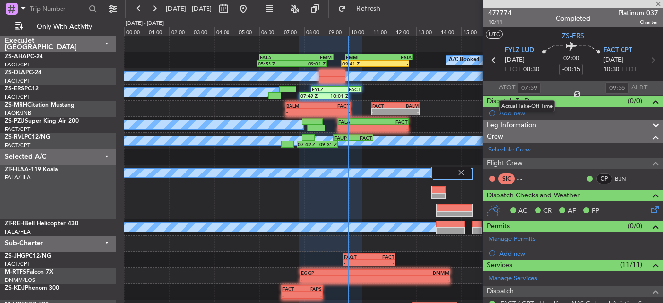
type input "2"
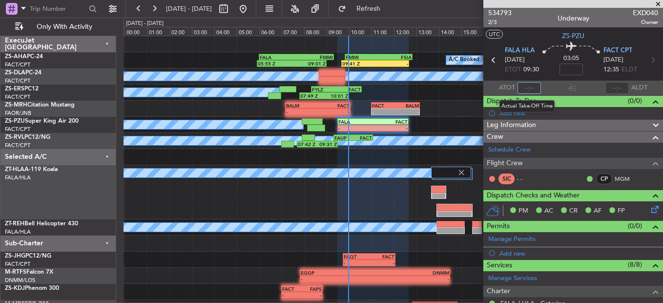
click at [526, 89] on input "text" at bounding box center [528, 88] width 23 height 12
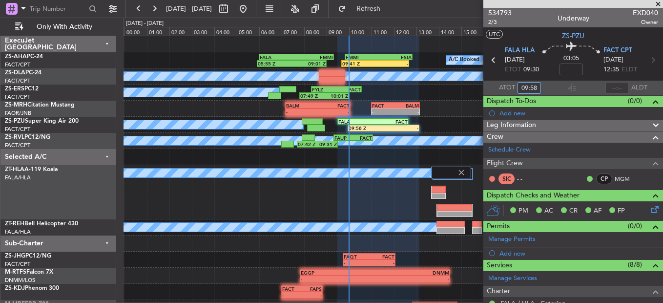
type input "09:58"
